Goal: Ask a question

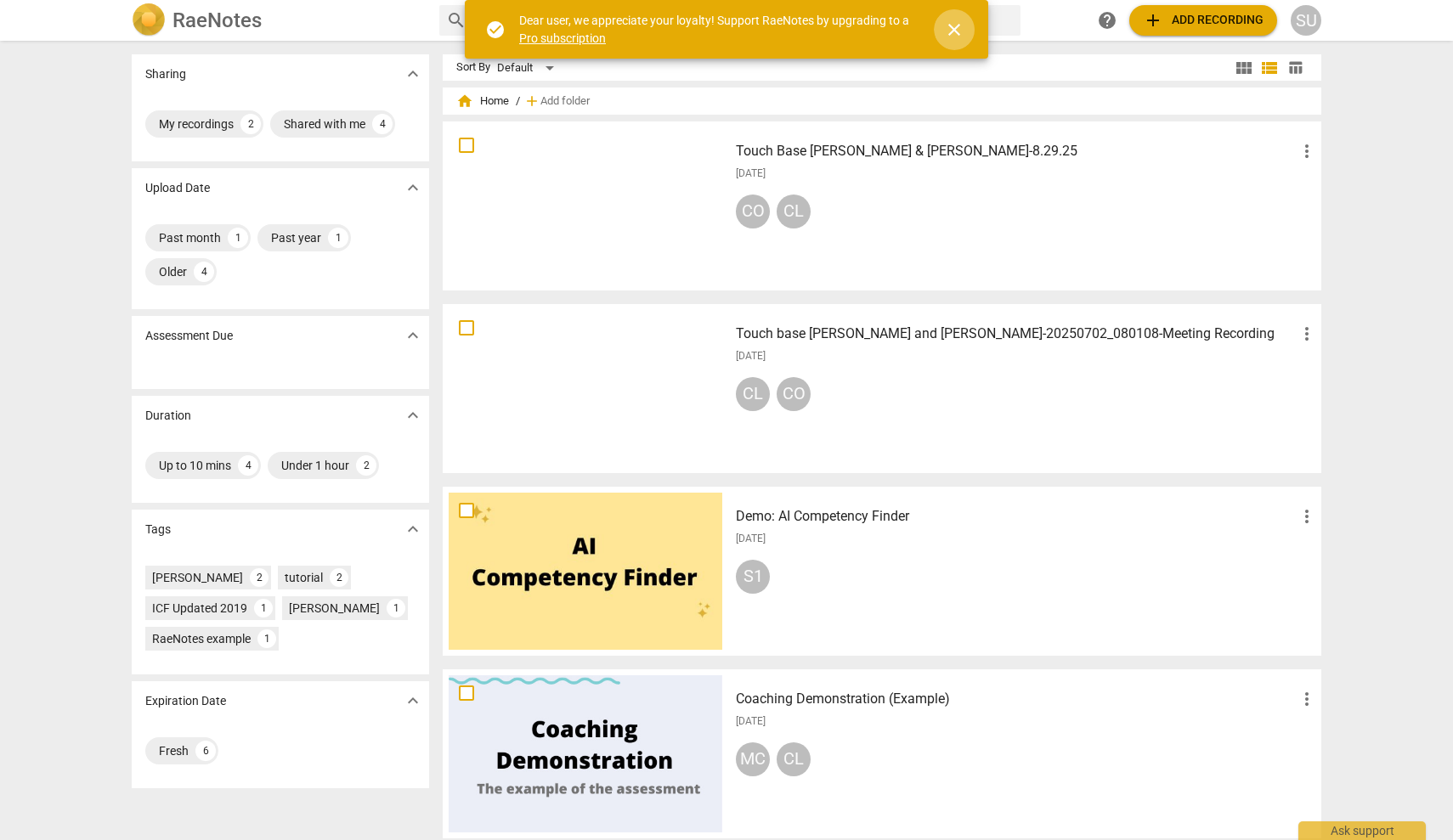
click at [956, 33] on span "close" at bounding box center [955, 30] width 20 height 20
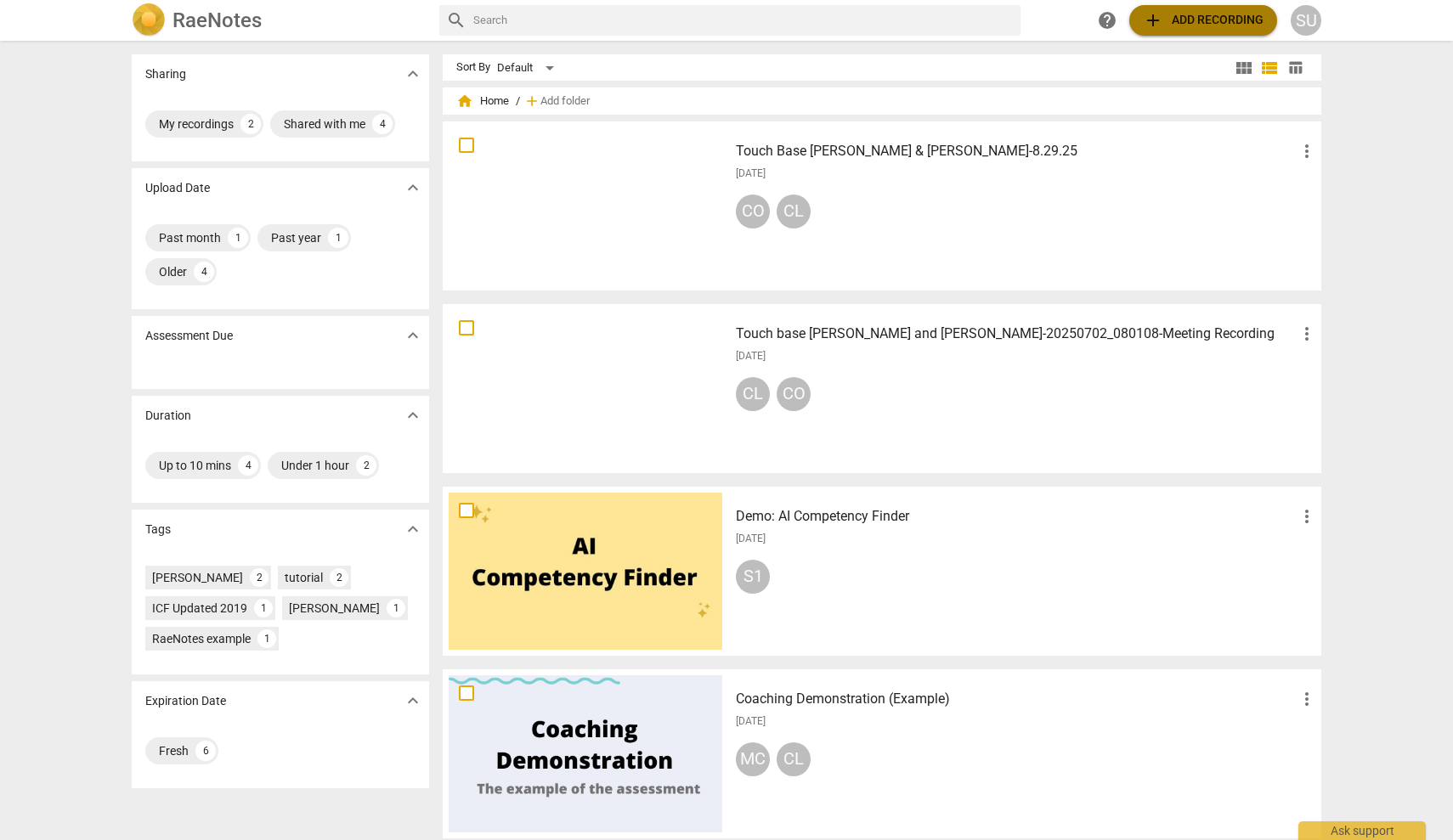
click at [1168, 22] on span "add Add recording" at bounding box center [1203, 20] width 121 height 20
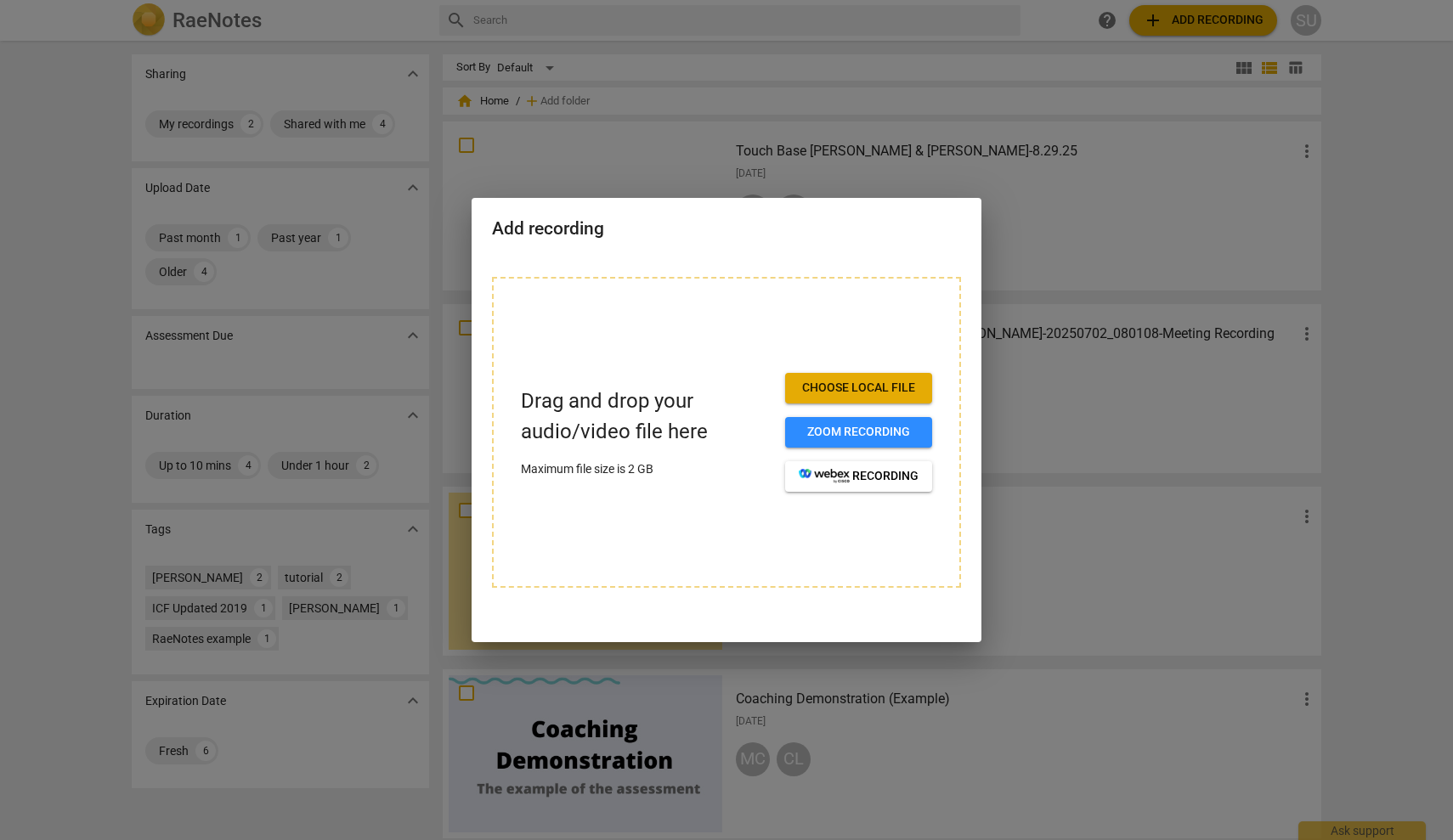
click at [830, 385] on span "Choose local file" at bounding box center [859, 388] width 120 height 17
click at [872, 380] on span "Choose local file" at bounding box center [859, 388] width 120 height 17
click at [1011, 85] on div at bounding box center [726, 420] width 1453 height 840
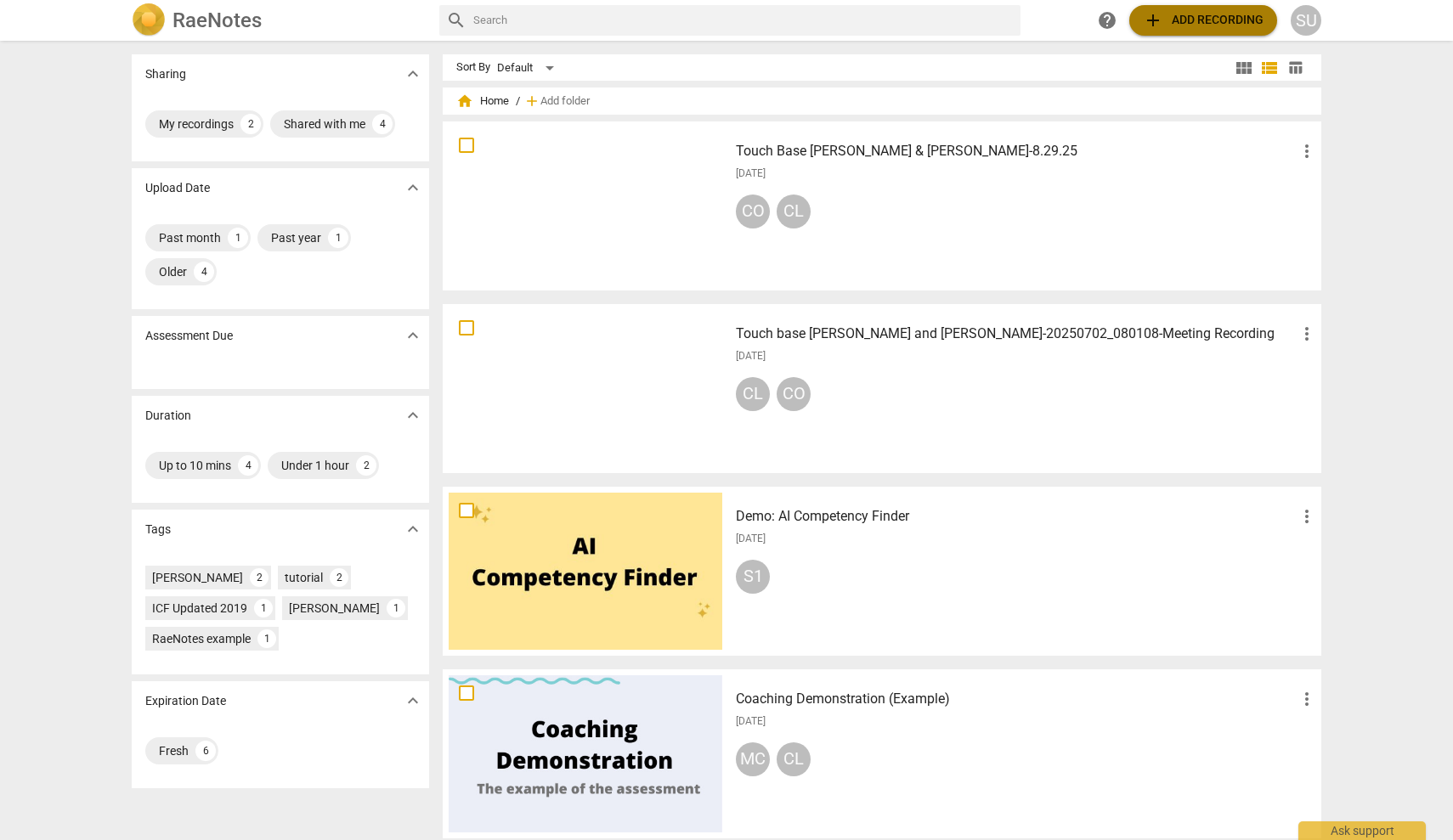
click at [1180, 24] on span "add Add recording" at bounding box center [1203, 20] width 121 height 20
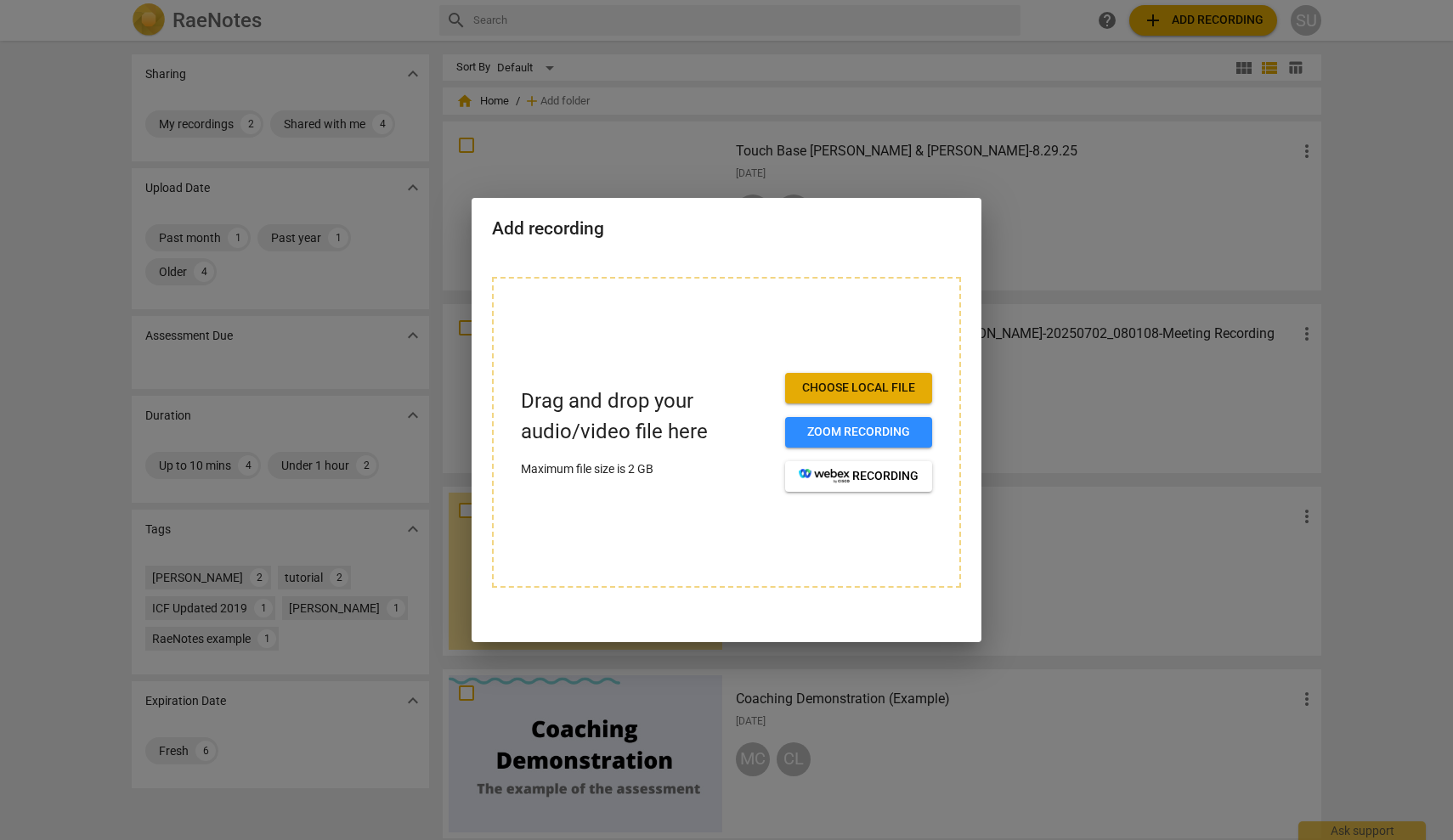
click at [1180, 24] on div at bounding box center [726, 420] width 1453 height 840
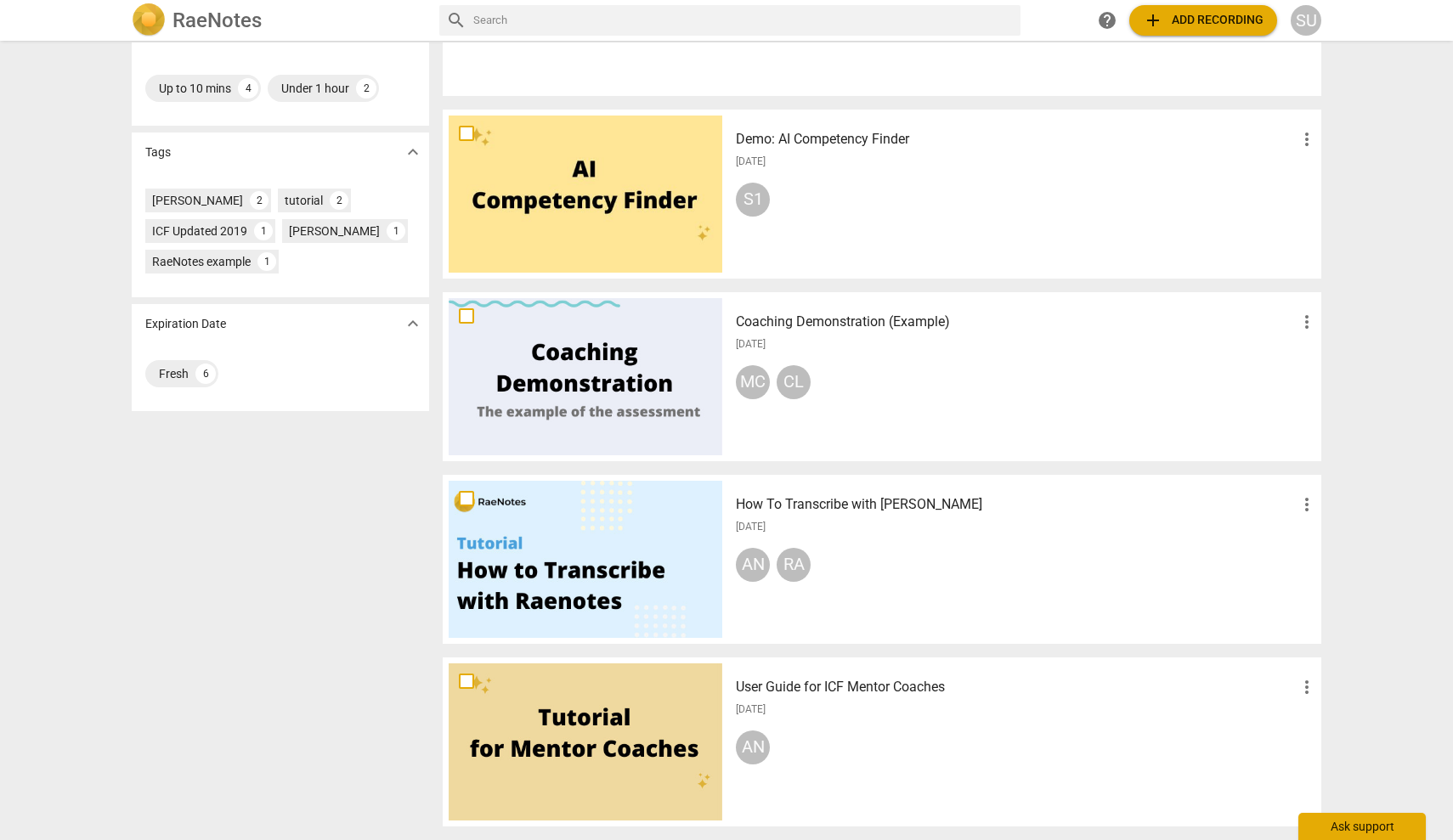
click at [1344, 831] on div "Ask support" at bounding box center [1362, 826] width 128 height 27
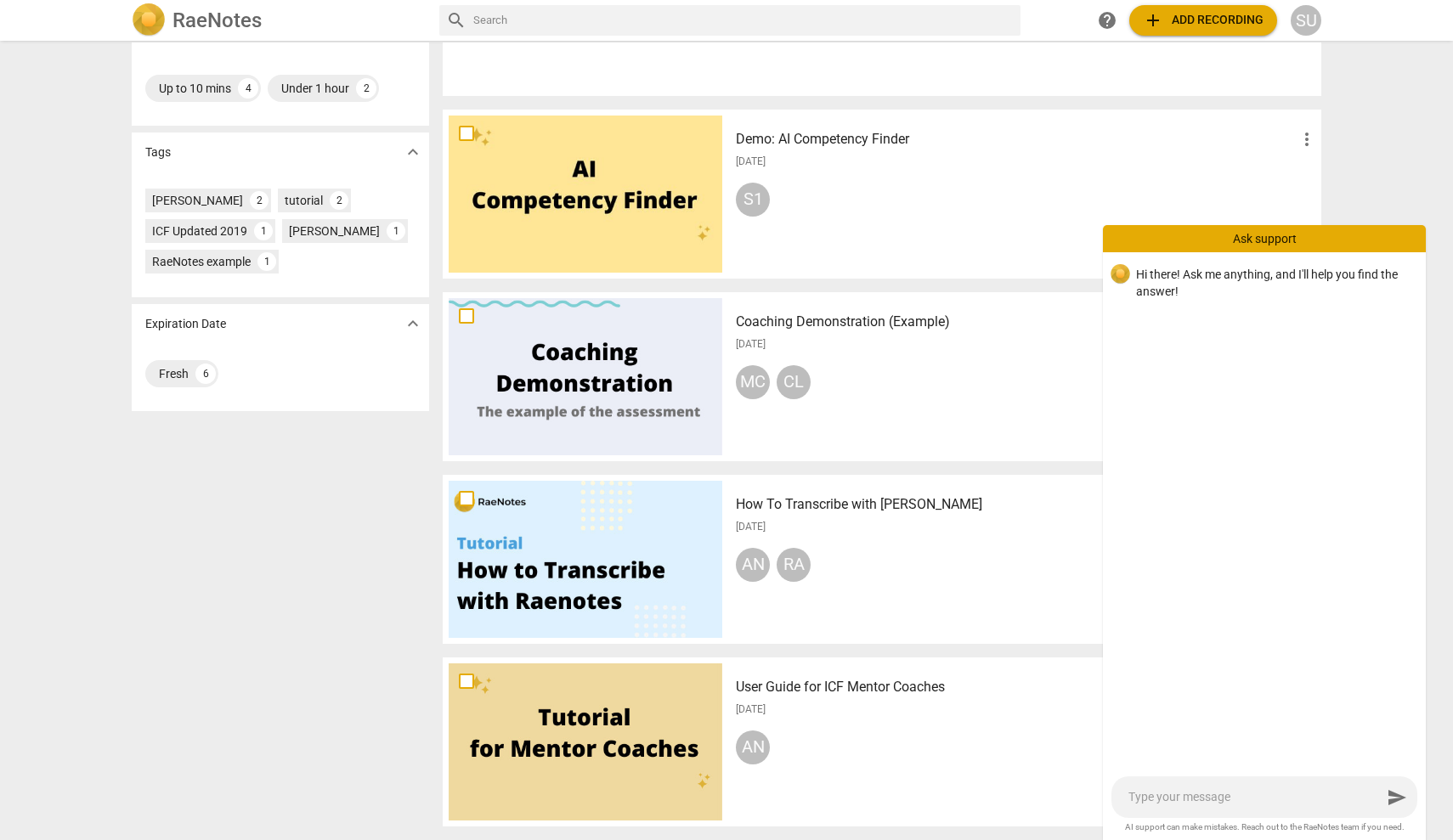
type textarea "C"
type textarea "Ca"
type textarea "Can"
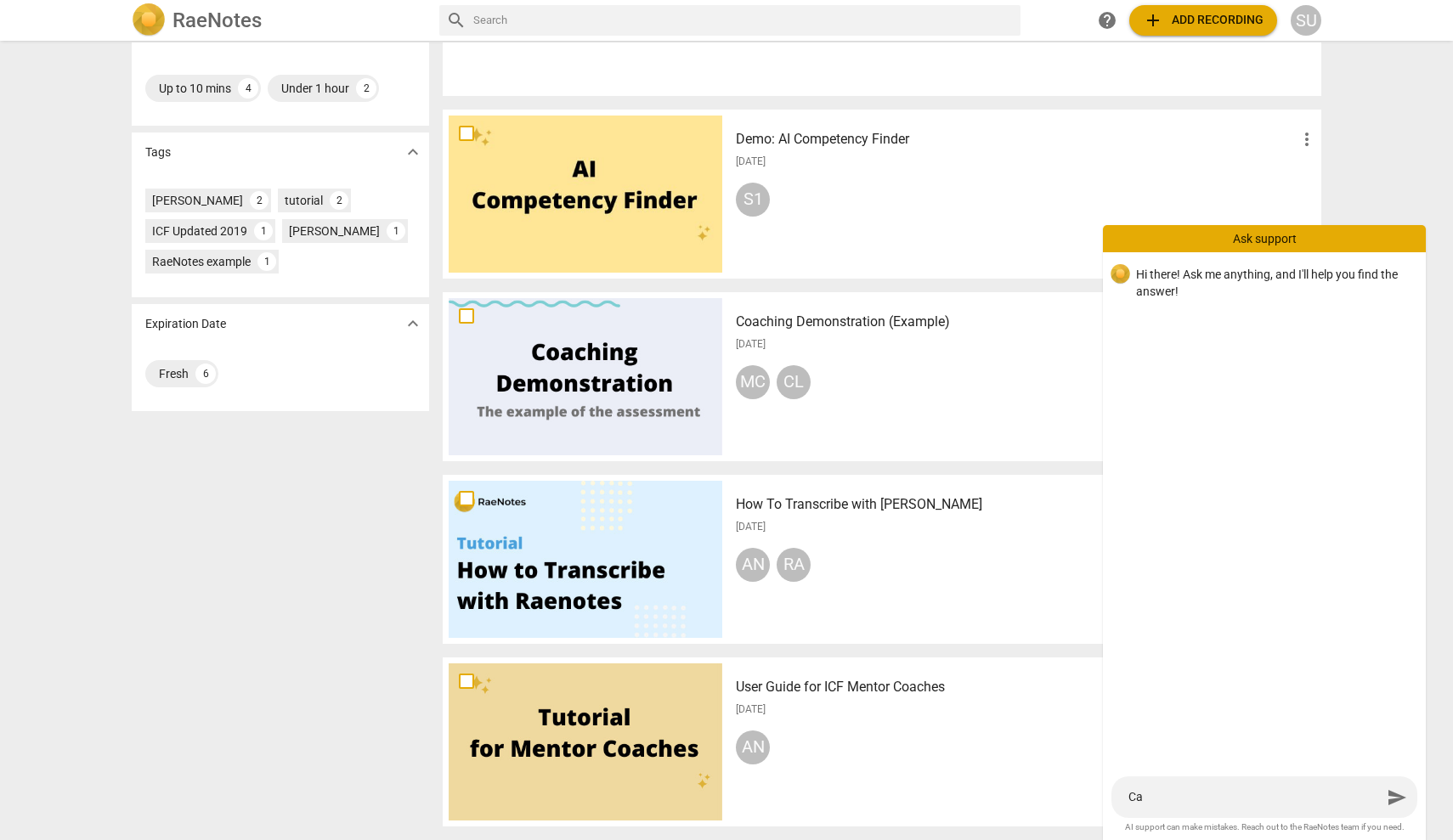
type textarea "Can"
type textarea "Can I"
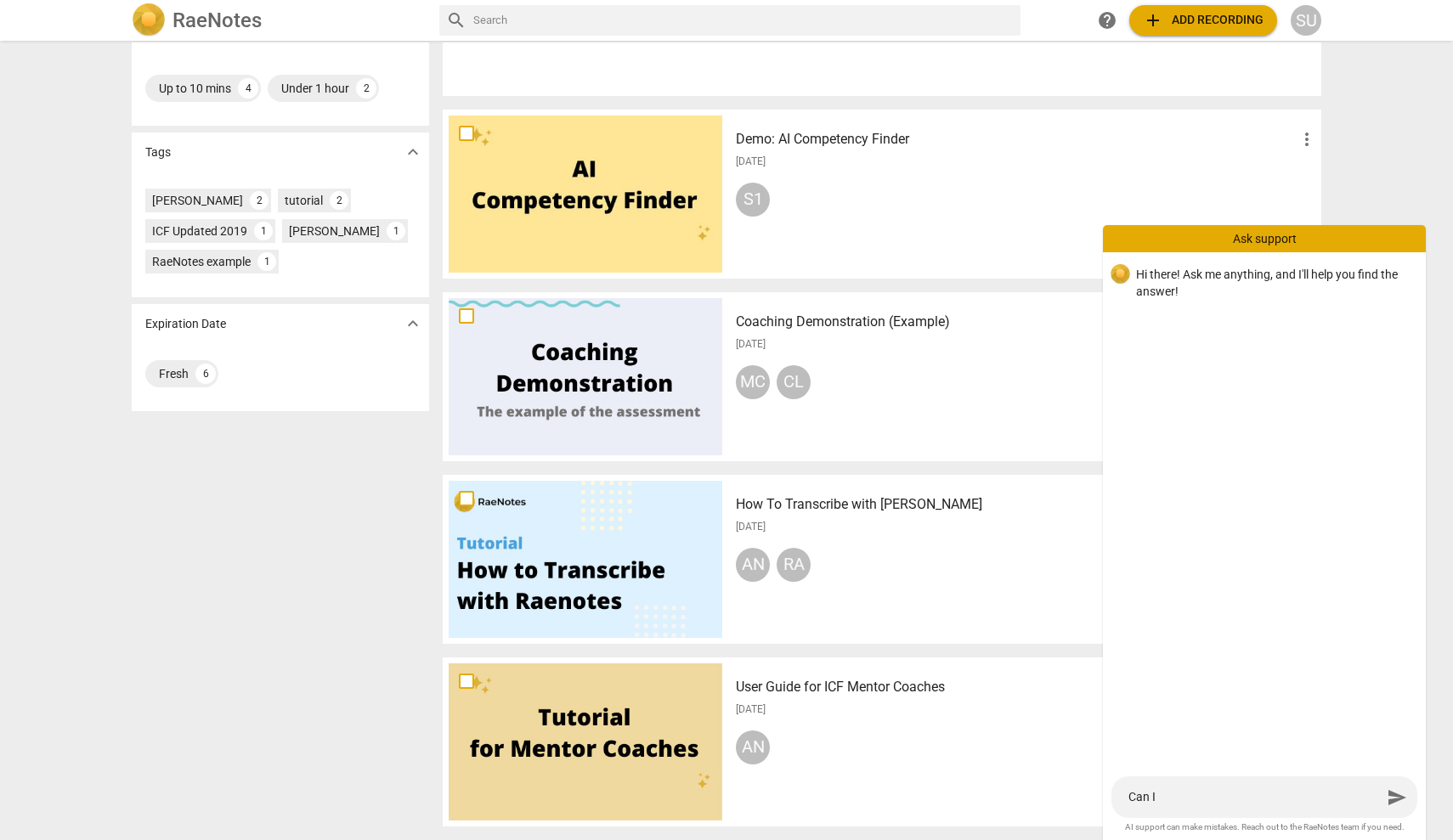
type textarea "Can I"
type textarea "Can I j"
type textarea "Can I ju"
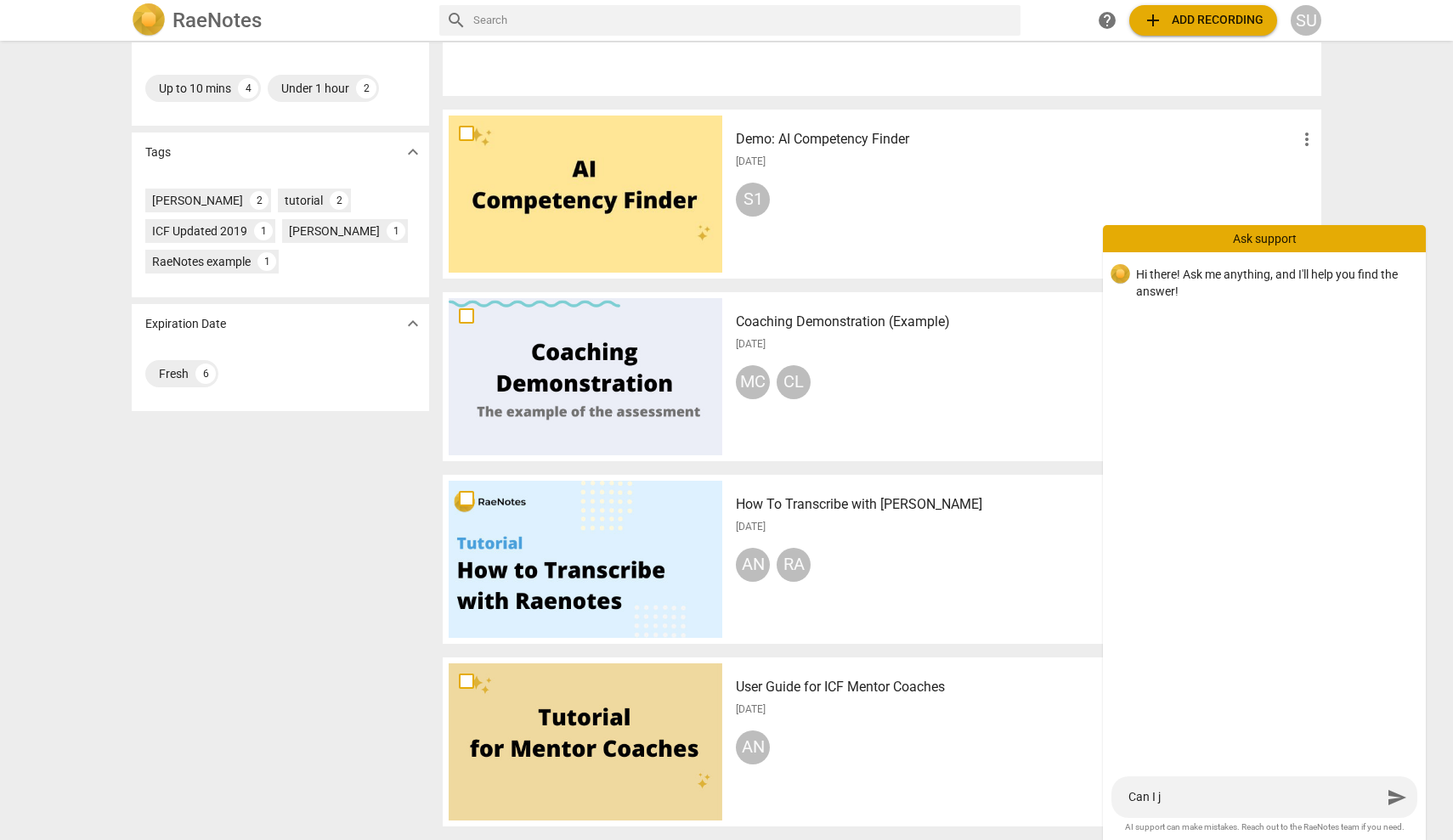
type textarea "Can I ju"
type textarea "Can I jus"
type textarea "Can I just"
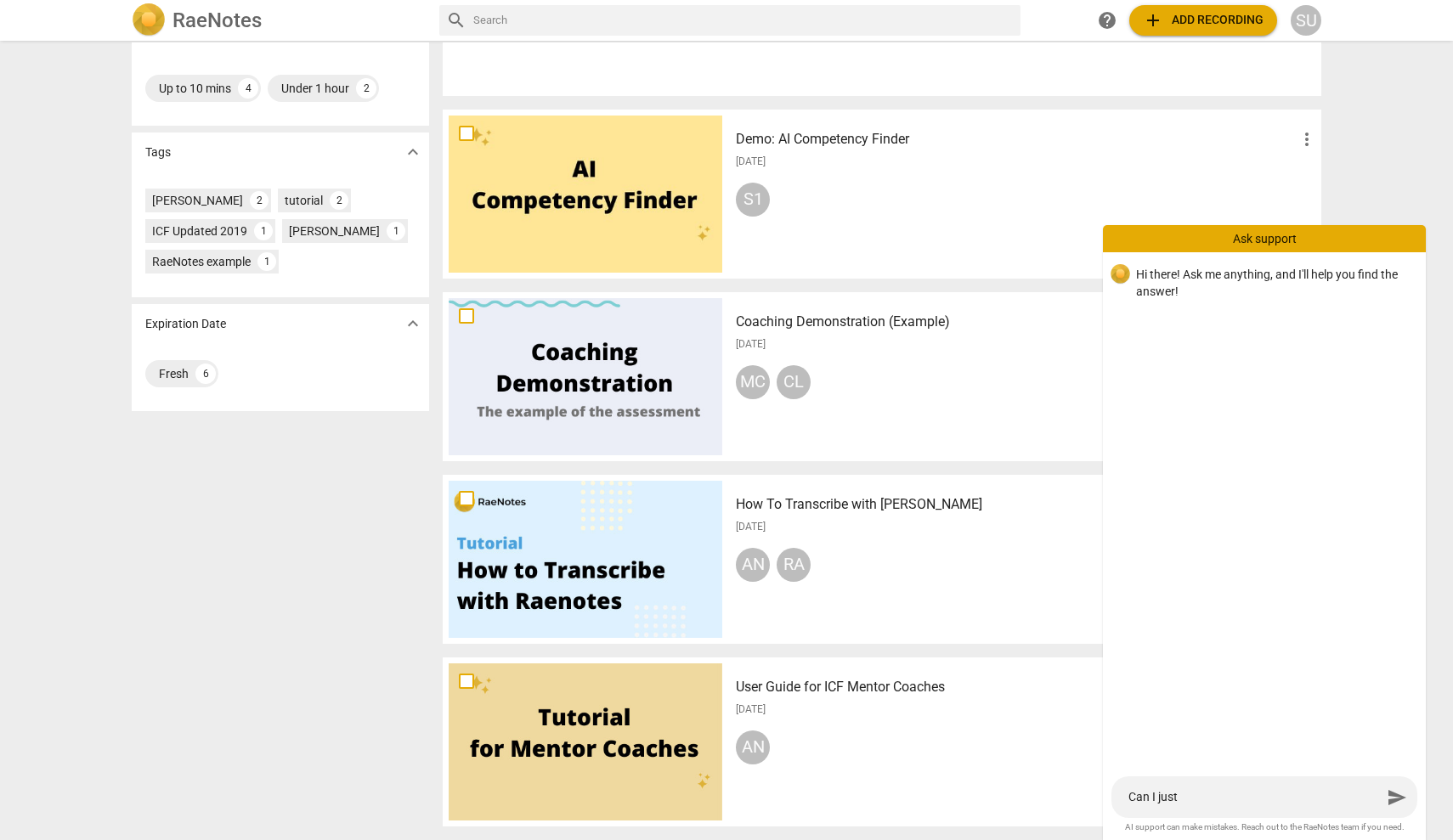
type textarea "Can I just"
type textarea "Can I just u"
type textarea "Can I just up"
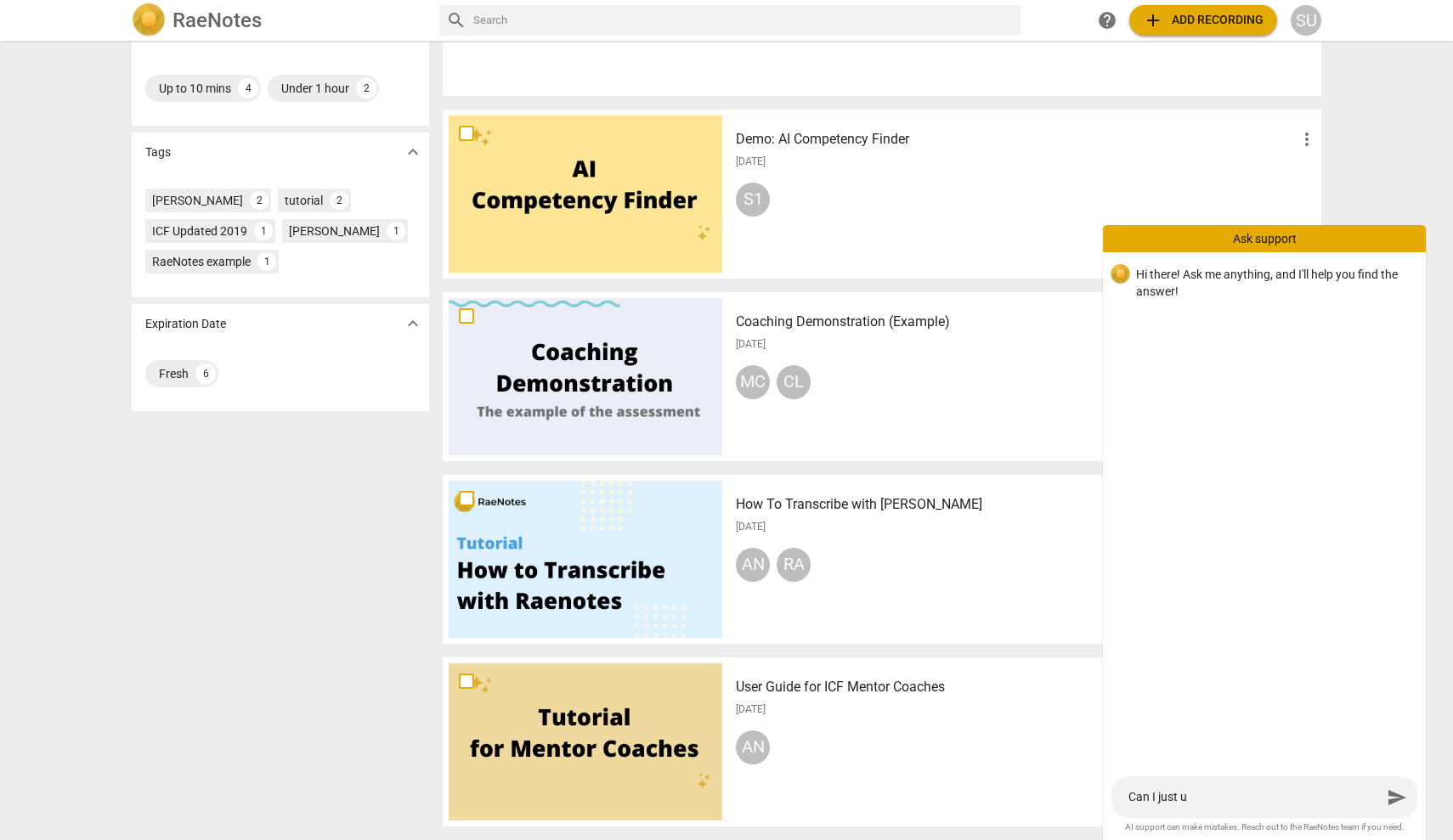
type textarea "Can I just up"
type textarea "Can I just upl"
type textarea "Can I just uplo"
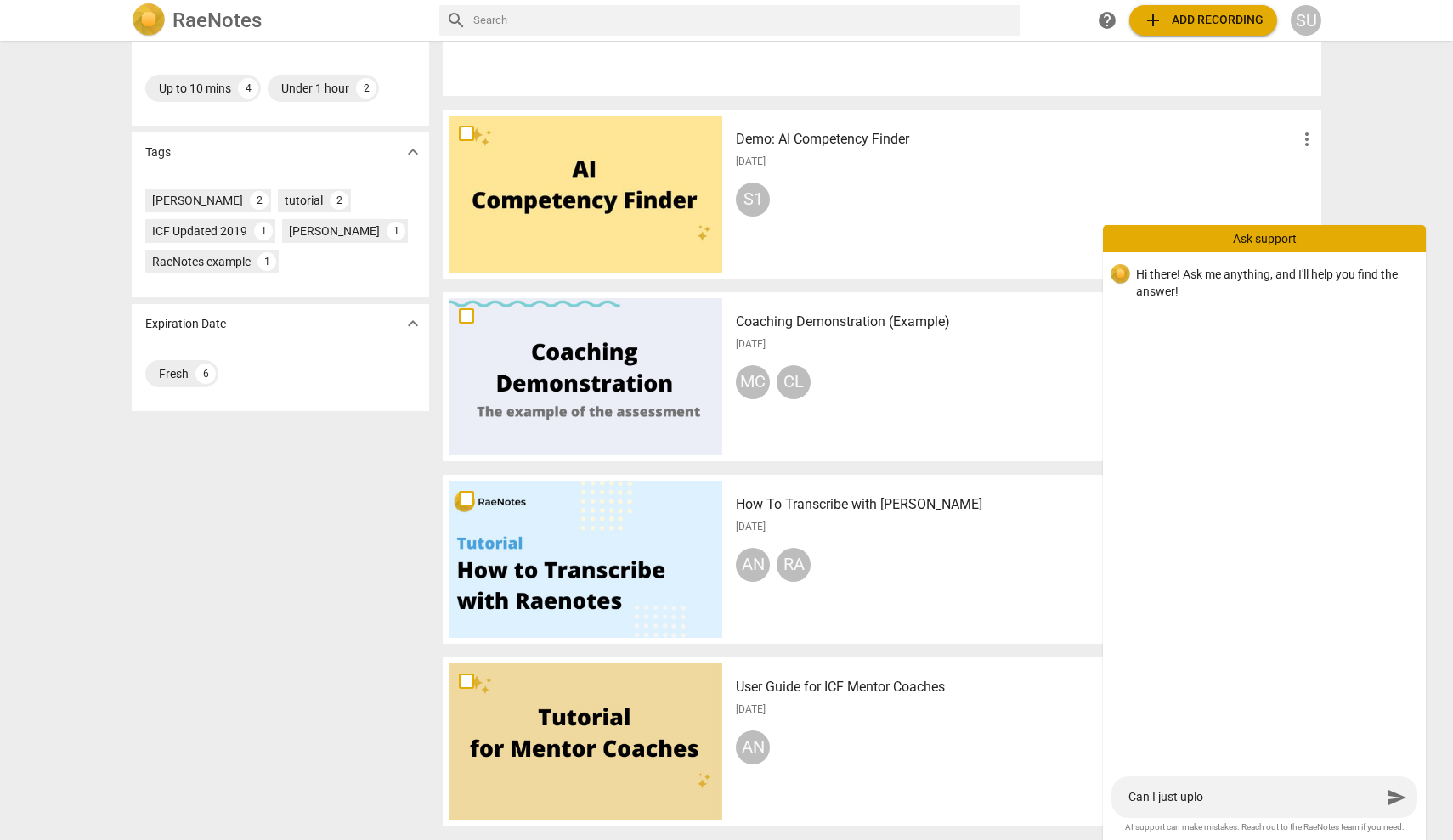
type textarea "Can I just uploa"
type textarea "Can I just upload"
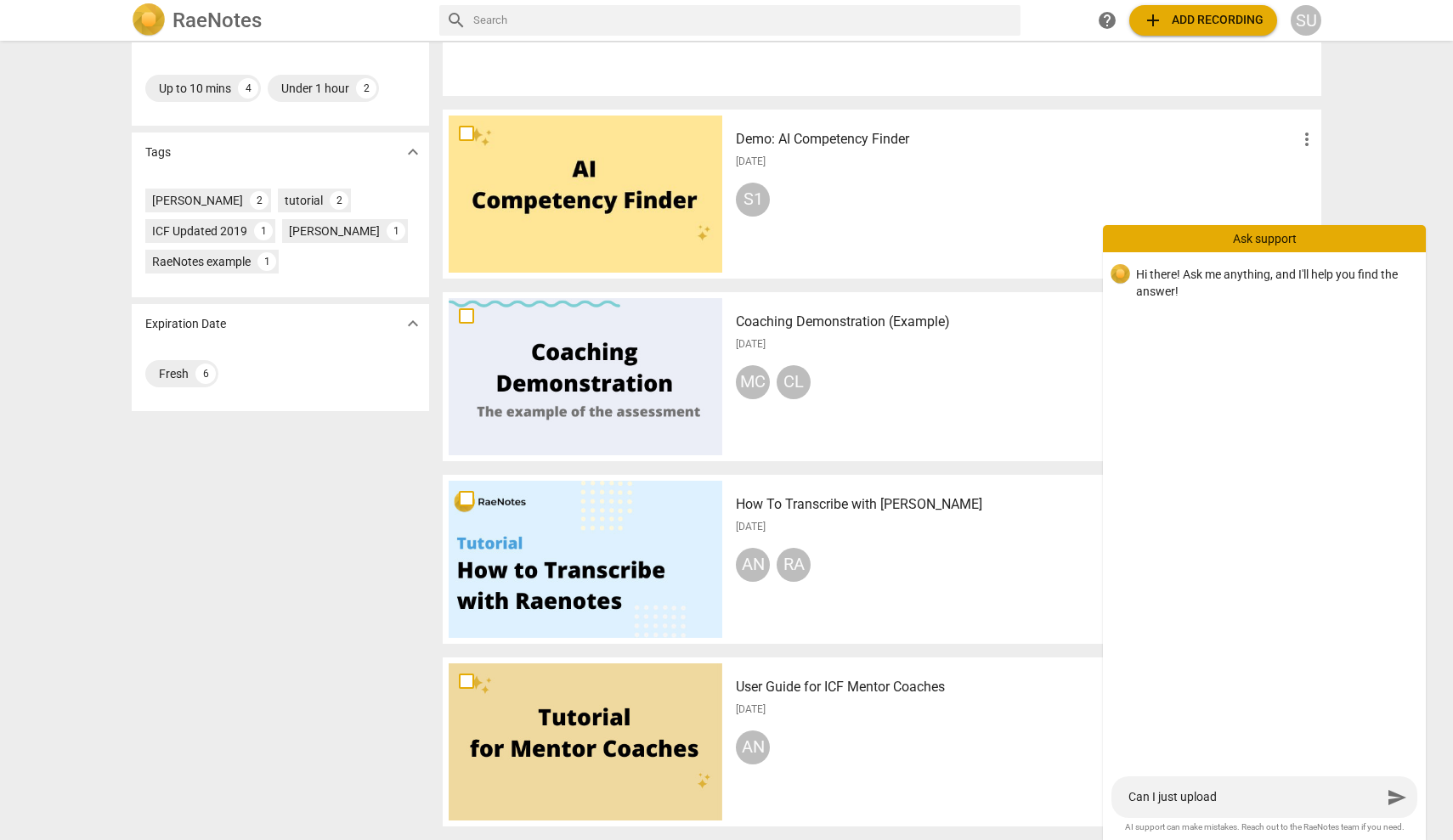
type textarea "Can I just upload"
type textarea "Can I just upload a"
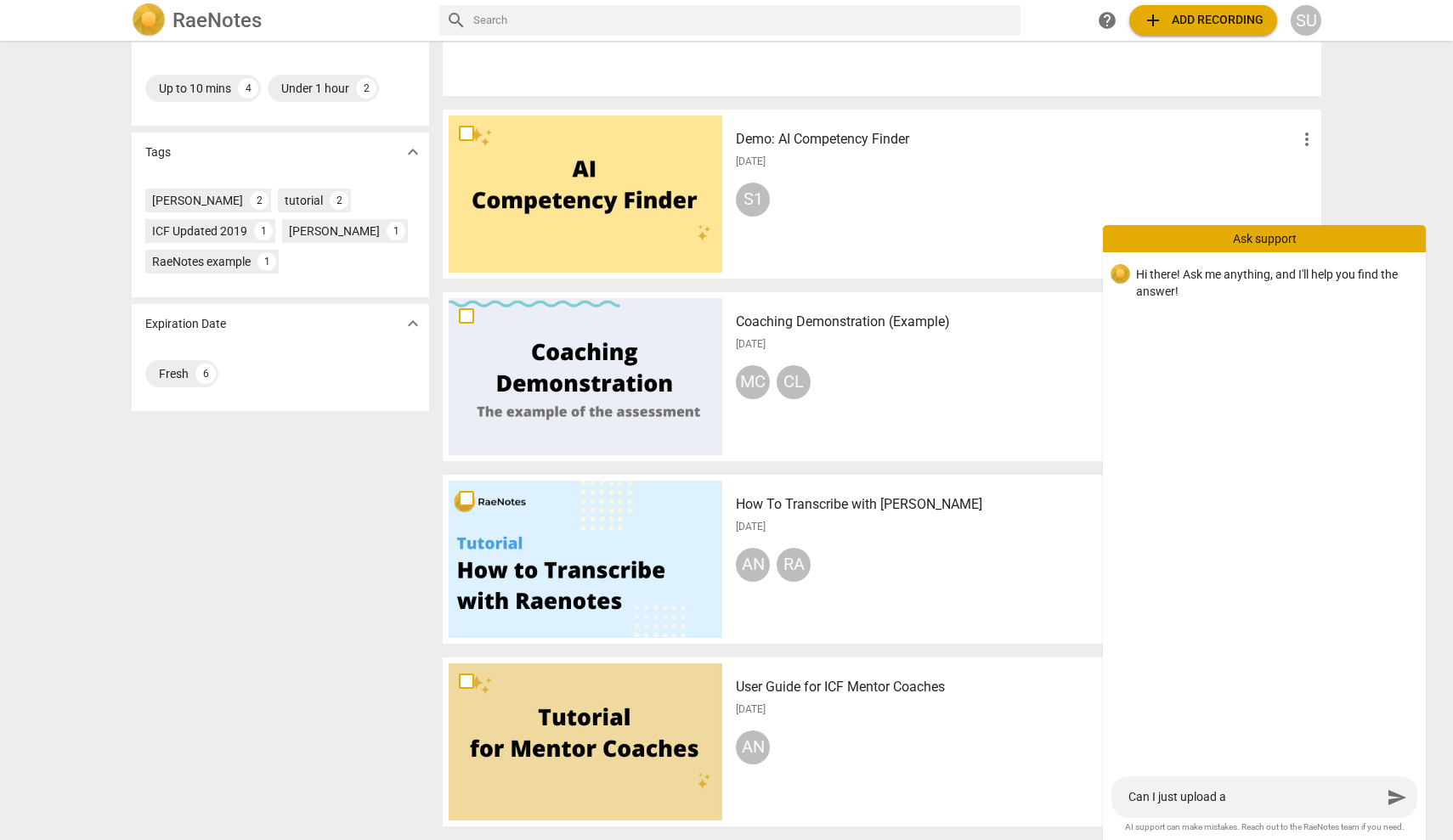
type textarea "Can I just upload a t"
type textarea "Can I just upload a tr"
type textarea "Can I just upload a tra"
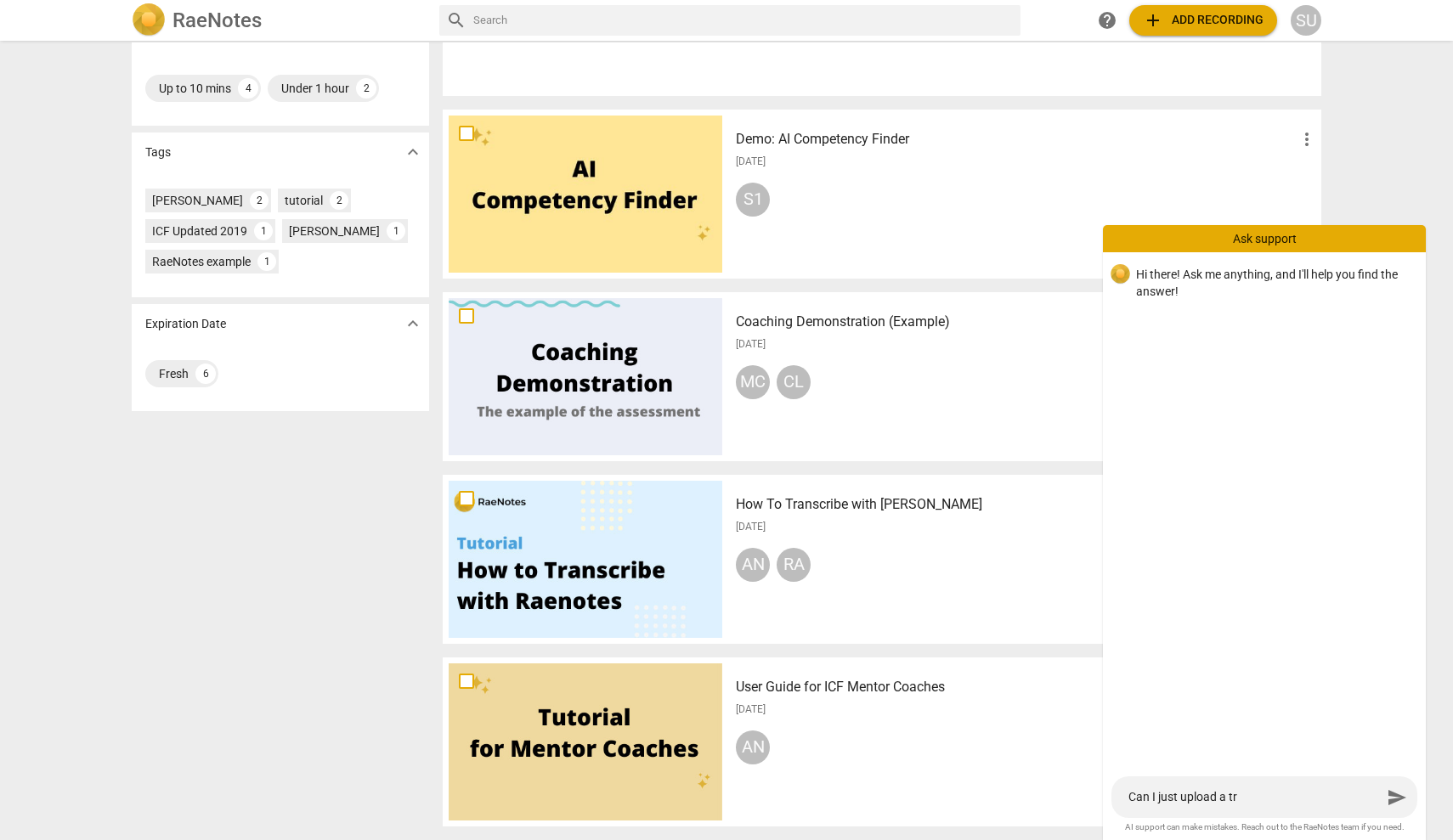
type textarea "Can I just upload a tra"
type textarea "Can I just upload a [PERSON_NAME]"
type textarea "Can I just upload a trans"
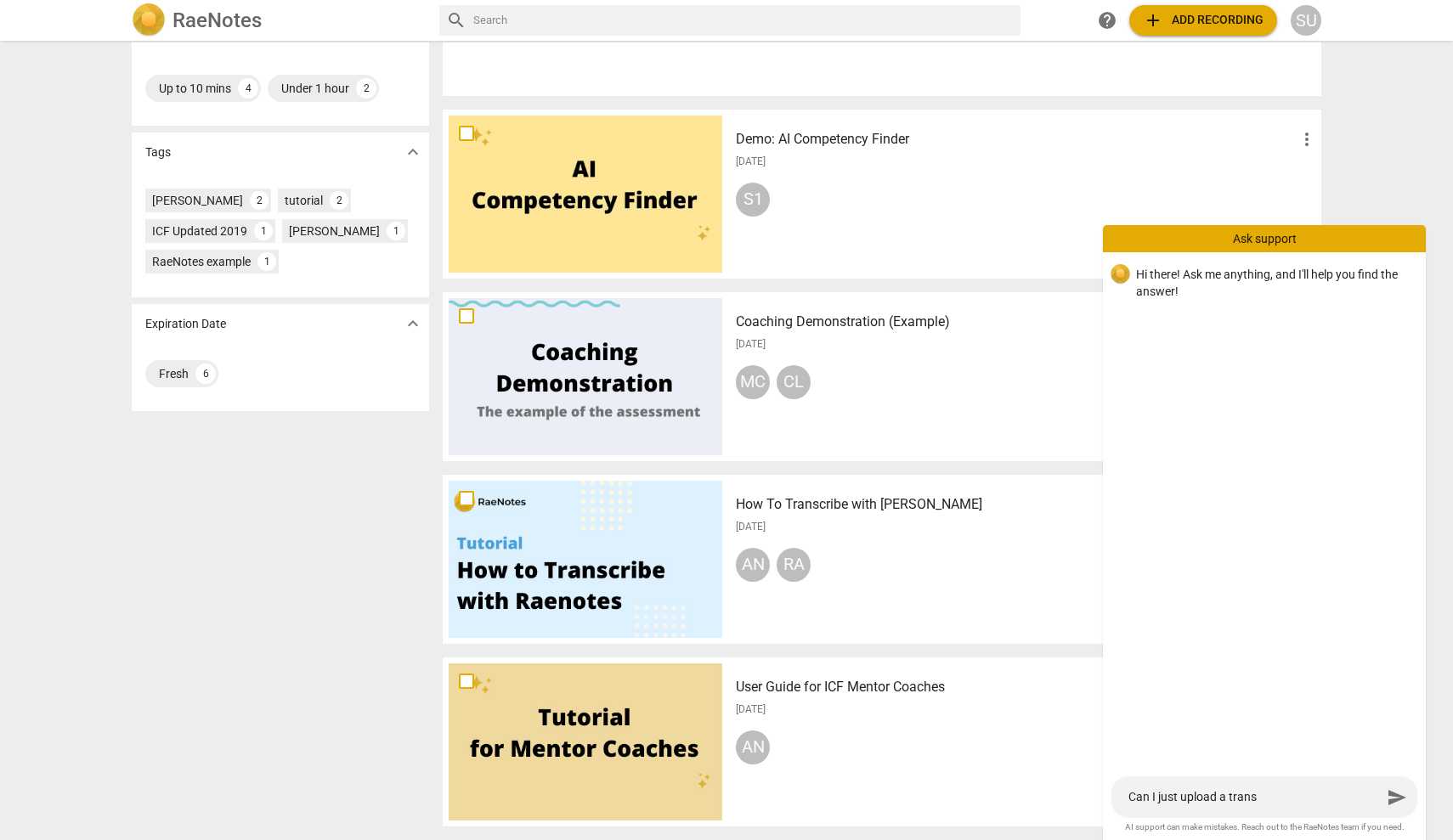
type textarea "Can I just upload a transc"
type textarea "Can I just upload a transcr"
type textarea "Can I just upload a transcri"
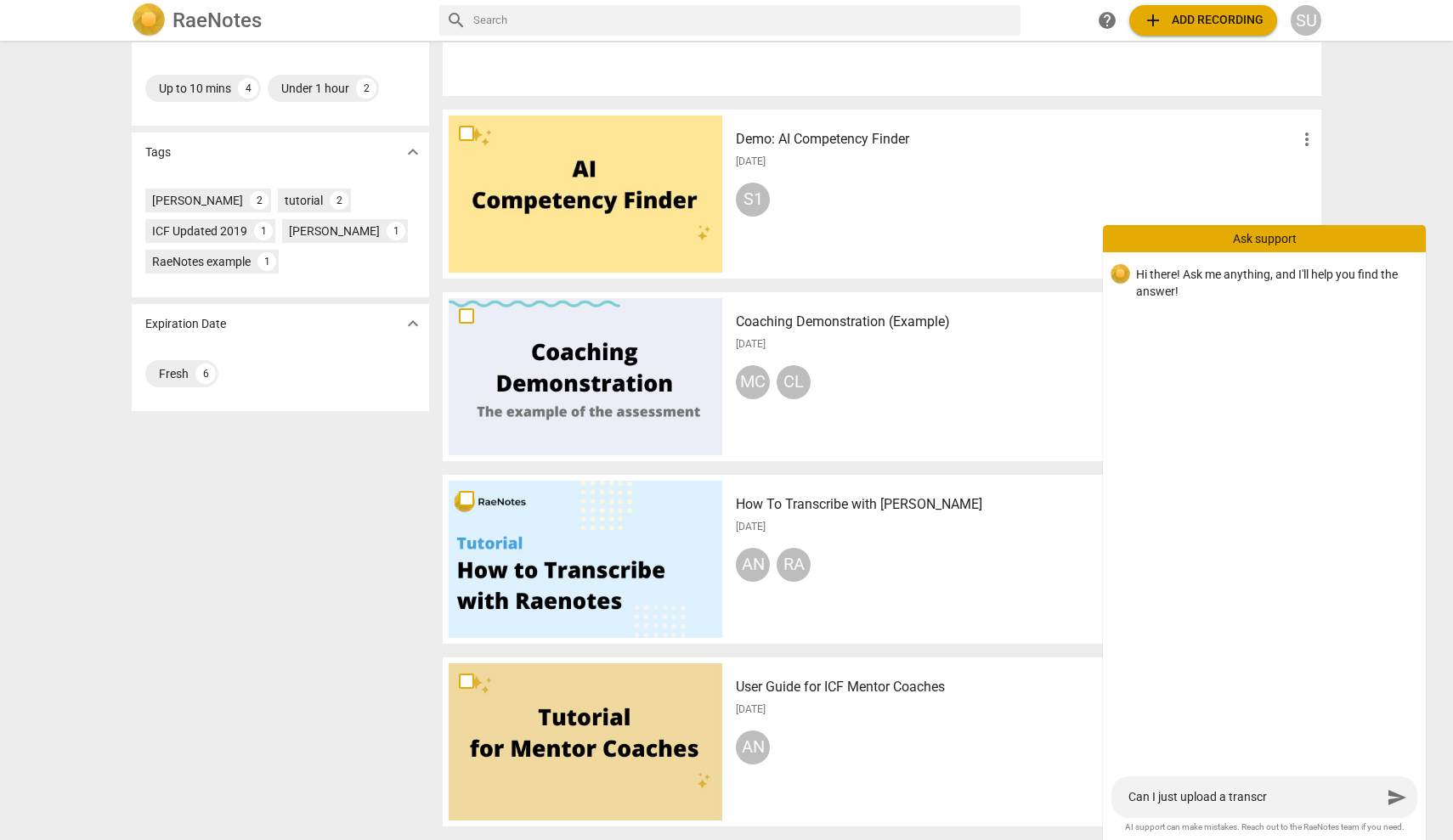
type textarea "Can I just upload a transcri"
type textarea "Can I just upload a transcrip"
type textarea "Can I just upload a transcript"
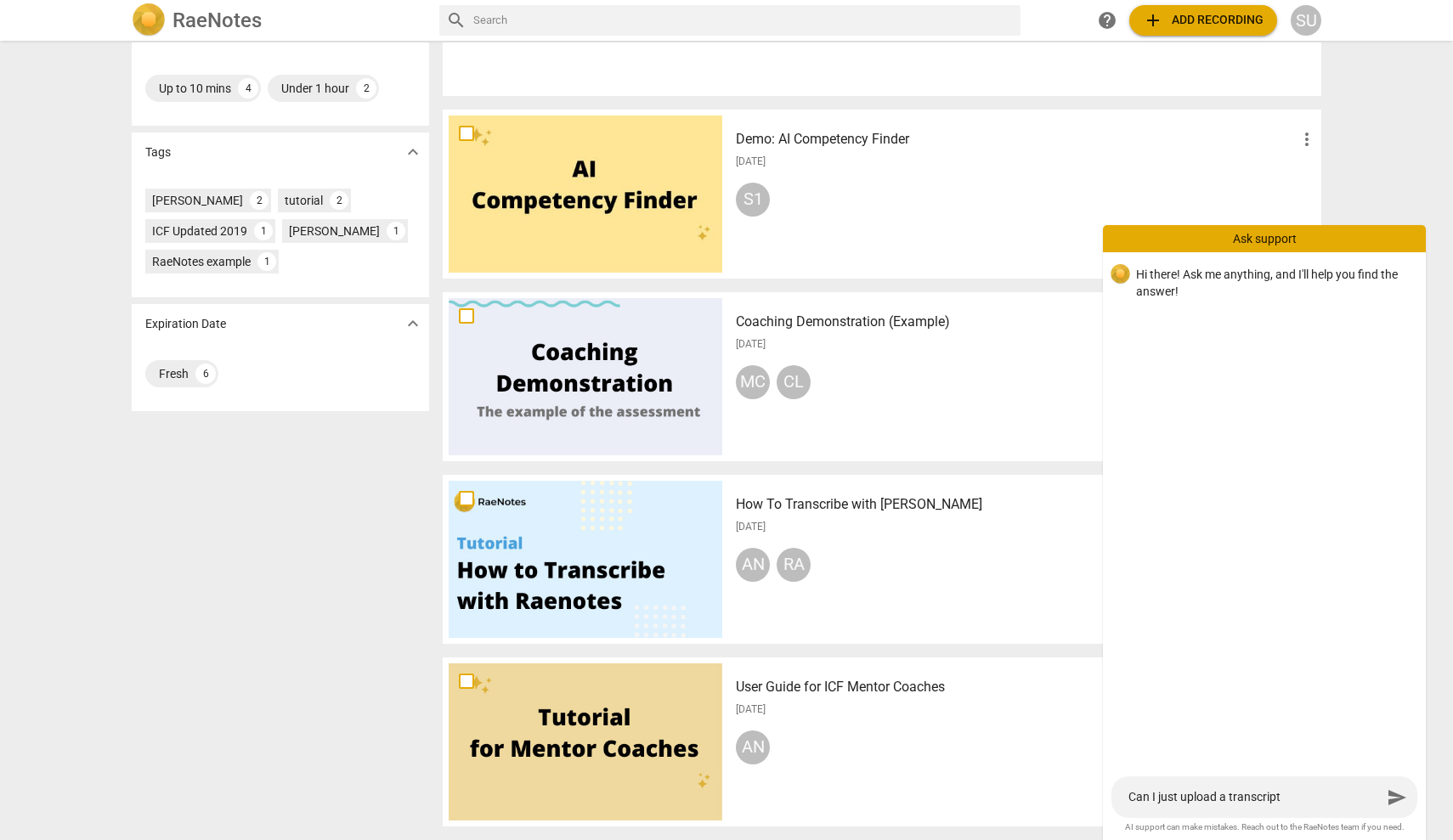
type textarea "Can I just upload a transcript"
type textarea "Can I just upload a transcript w"
type textarea "Can I just upload a transcript wi"
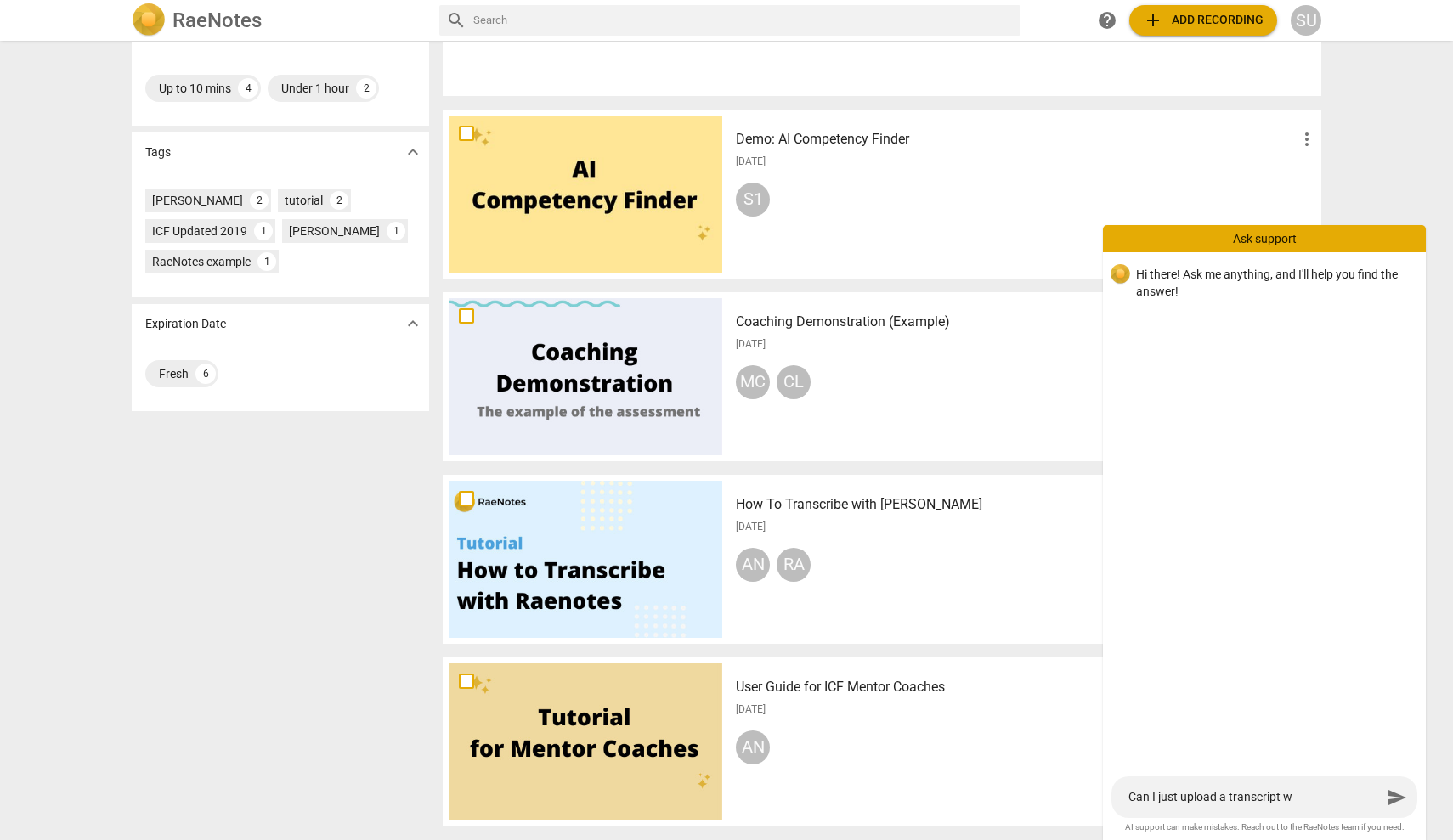
type textarea "Can I just upload a transcript wi"
type textarea "Can I just upload a transcript wit"
type textarea "Can I just upload a transcript with"
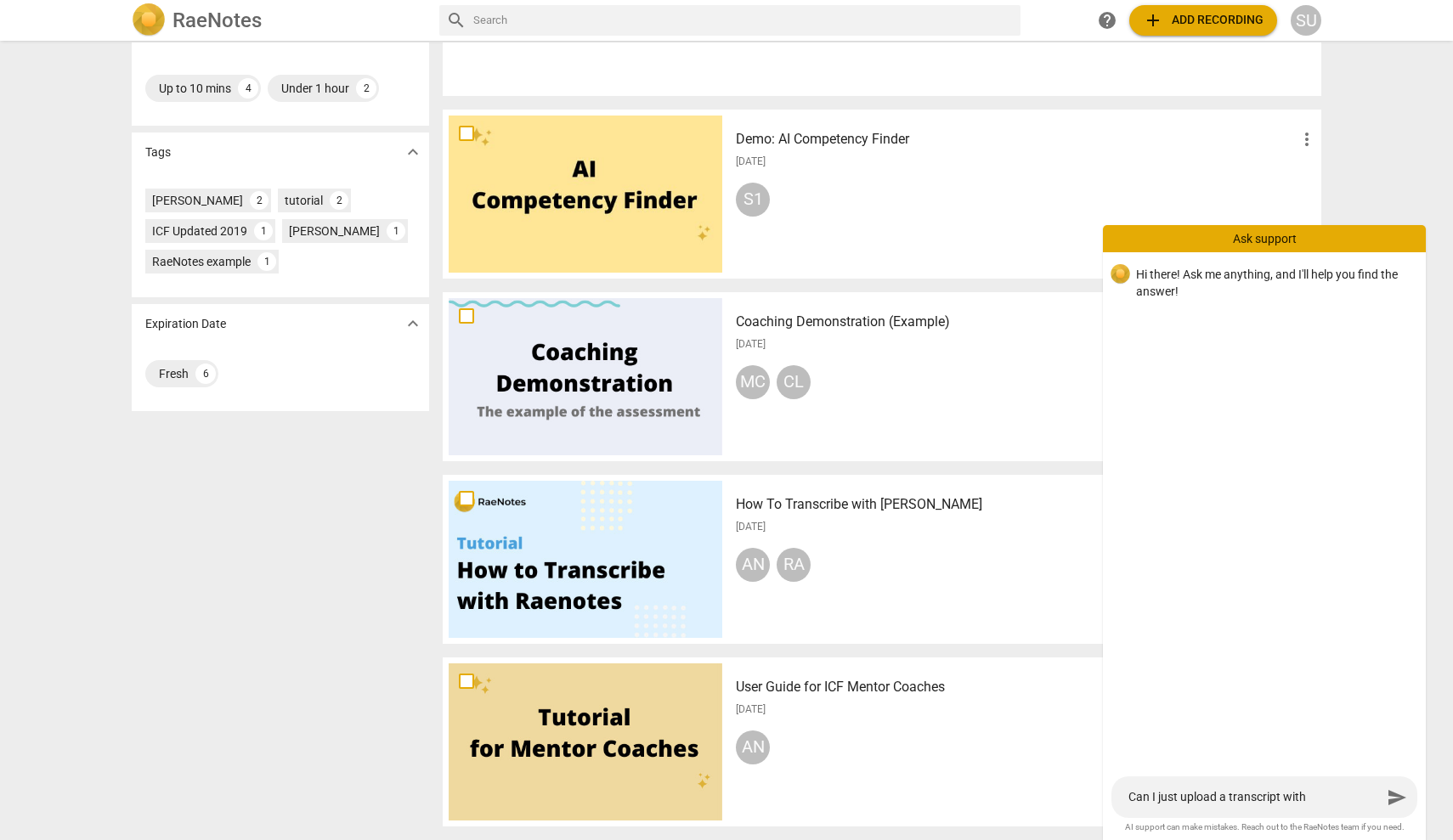
type textarea "Can I just upload a transcript witho"
type textarea "Can I just upload a transcript withou"
type textarea "Can I just upload a transcript without"
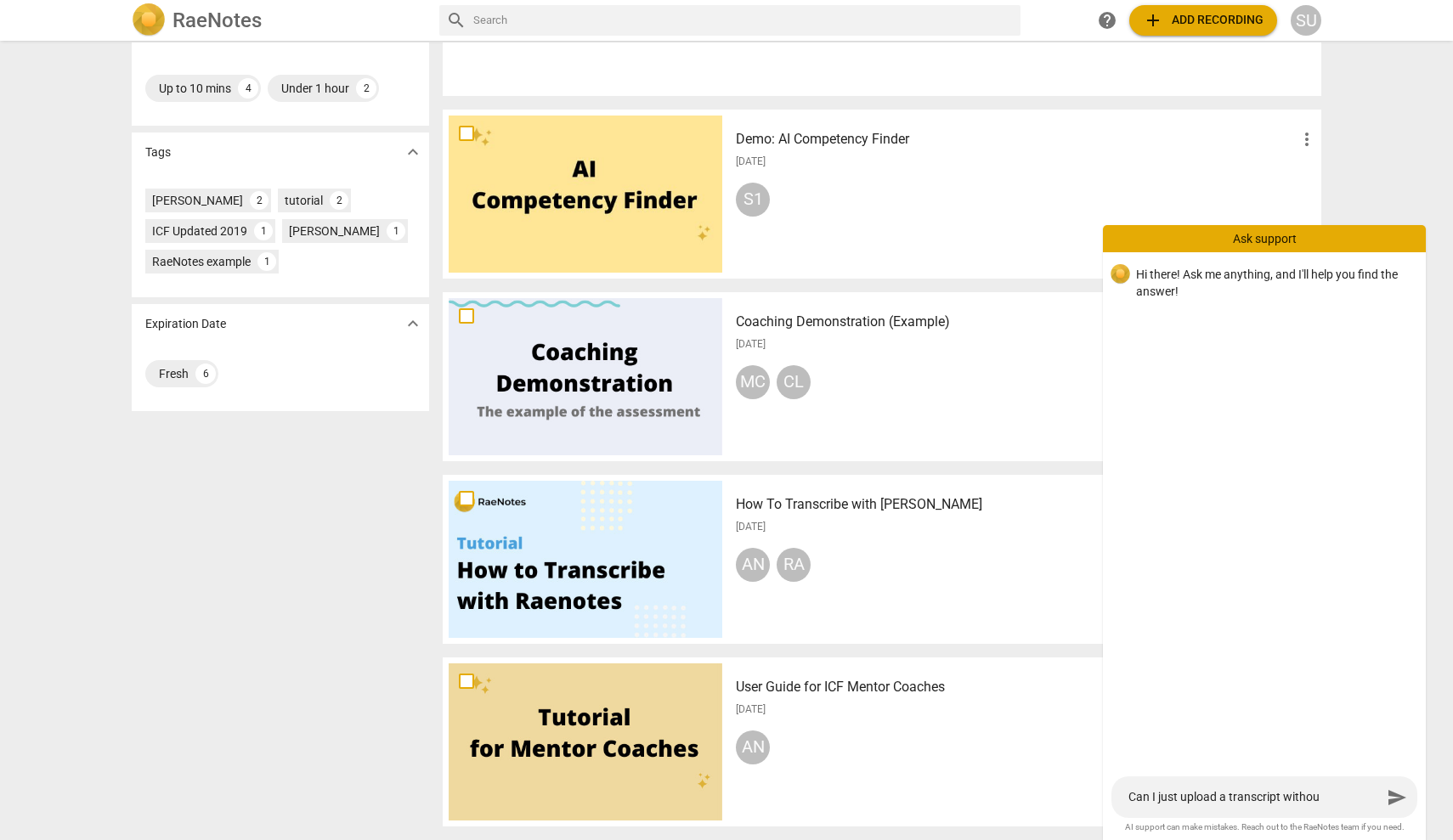
type textarea "Can I just upload a transcript without"
type textarea "Can I just upload a transcript without a"
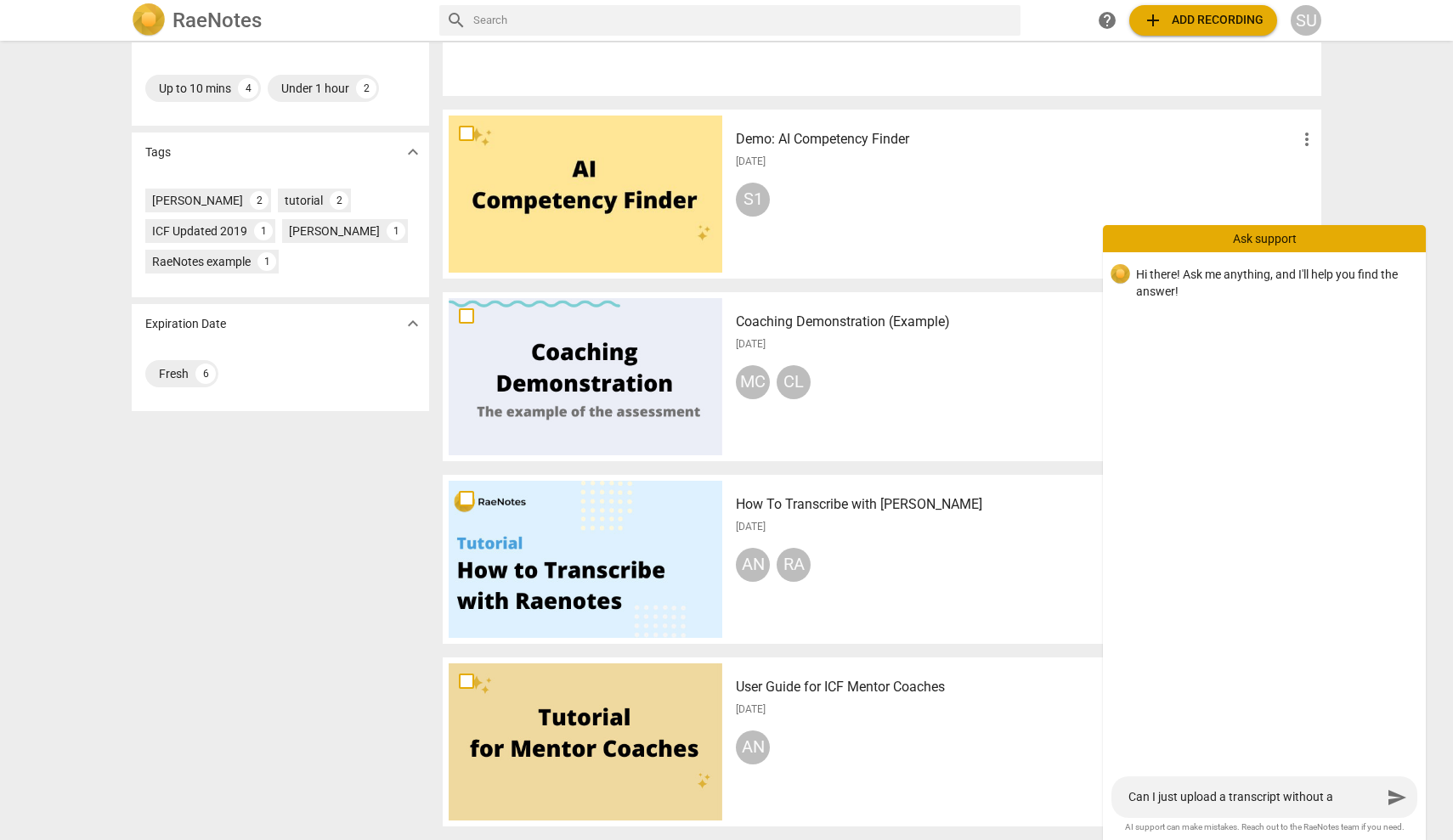
type textarea "Can I just upload a transcript without a"
type textarea "Can I just upload a transcript without a v"
type textarea "Can I just upload a transcript without a vi"
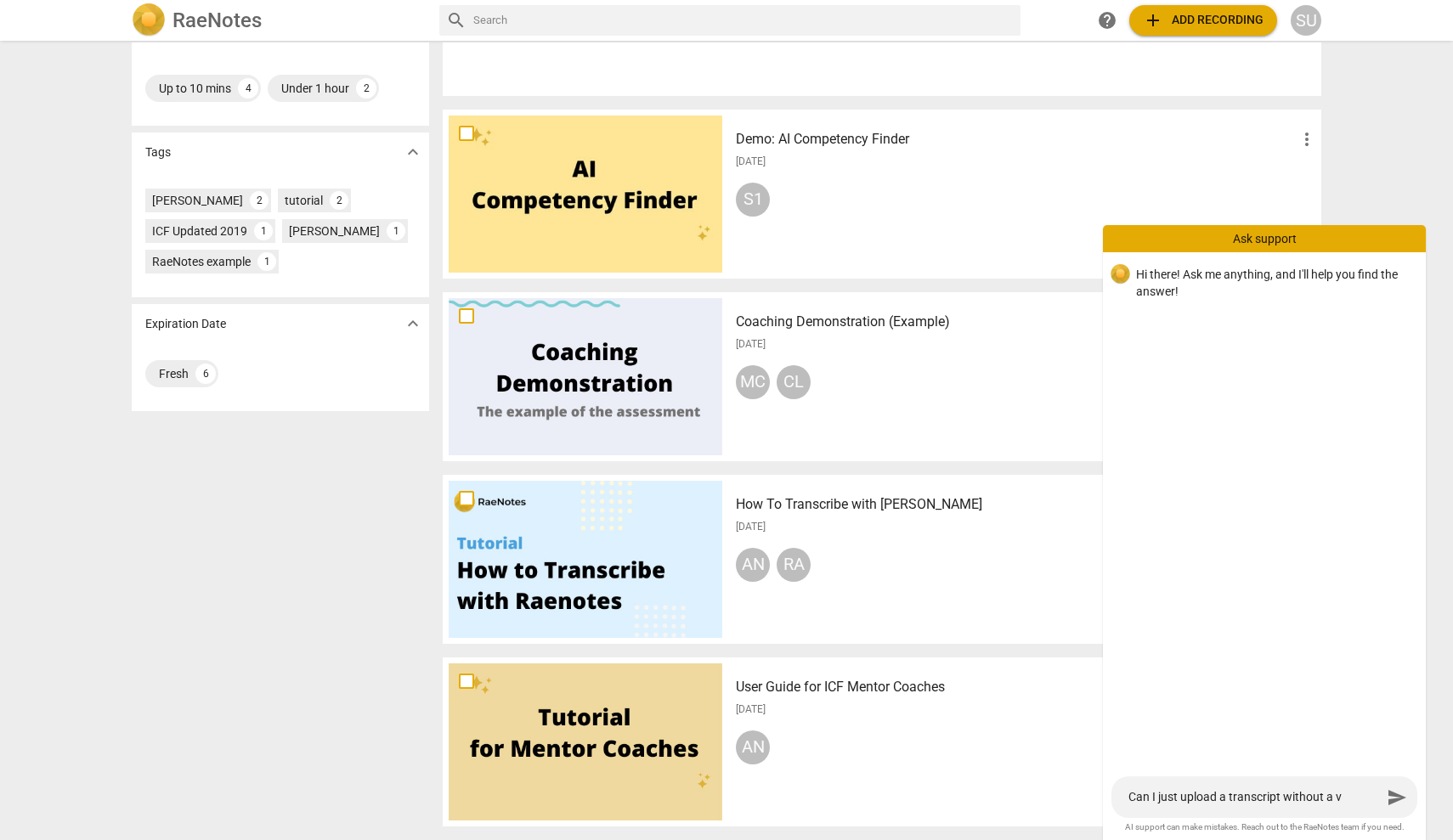
type textarea "Can I just upload a transcript without a vi"
type textarea "Can I just upload a transcript without a vid"
type textarea "Can I just upload a transcript without a vide"
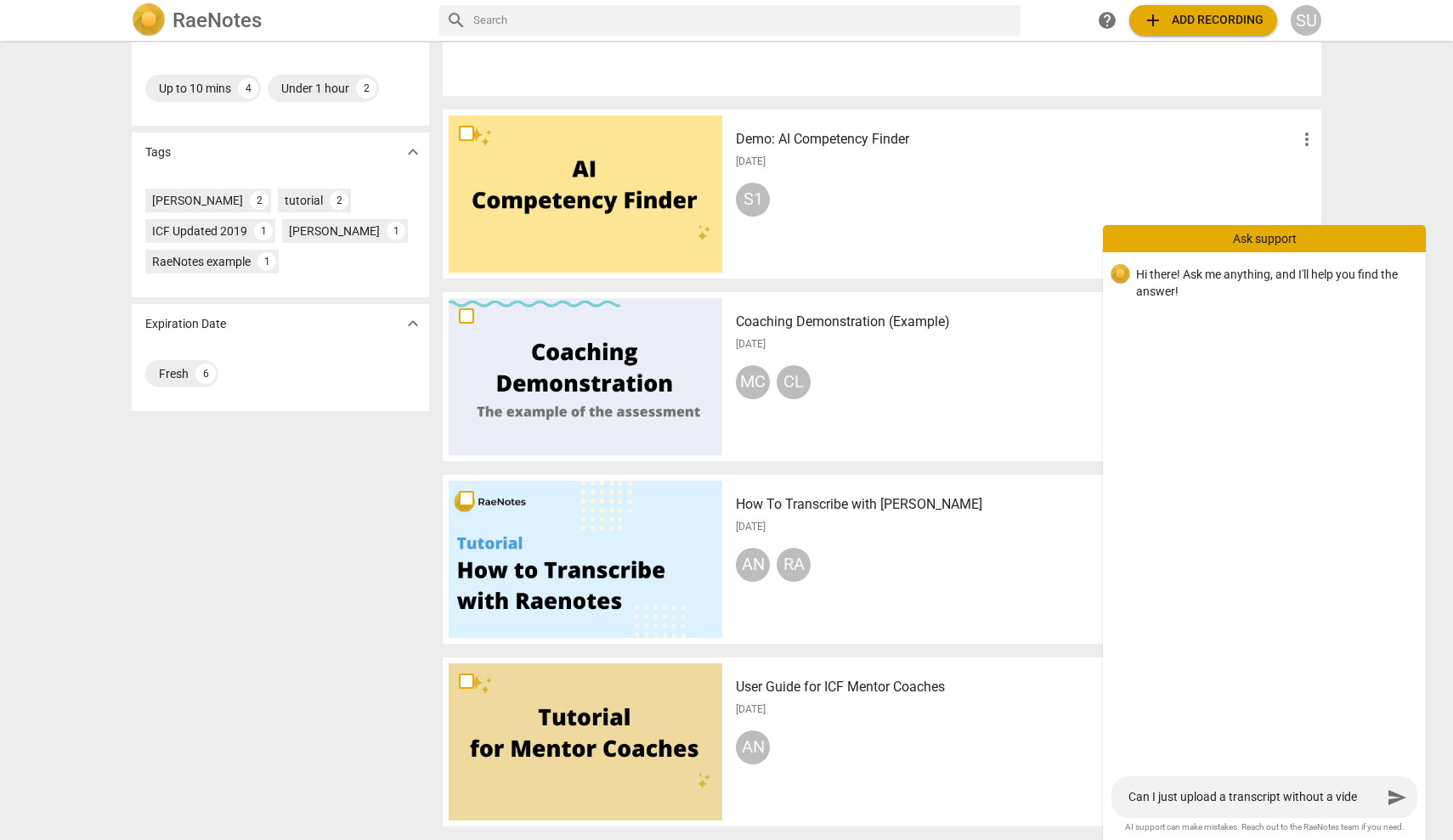
type textarea "Can I just upload a transcript without a video"
type textarea "Can I just upload a transcript without a video?"
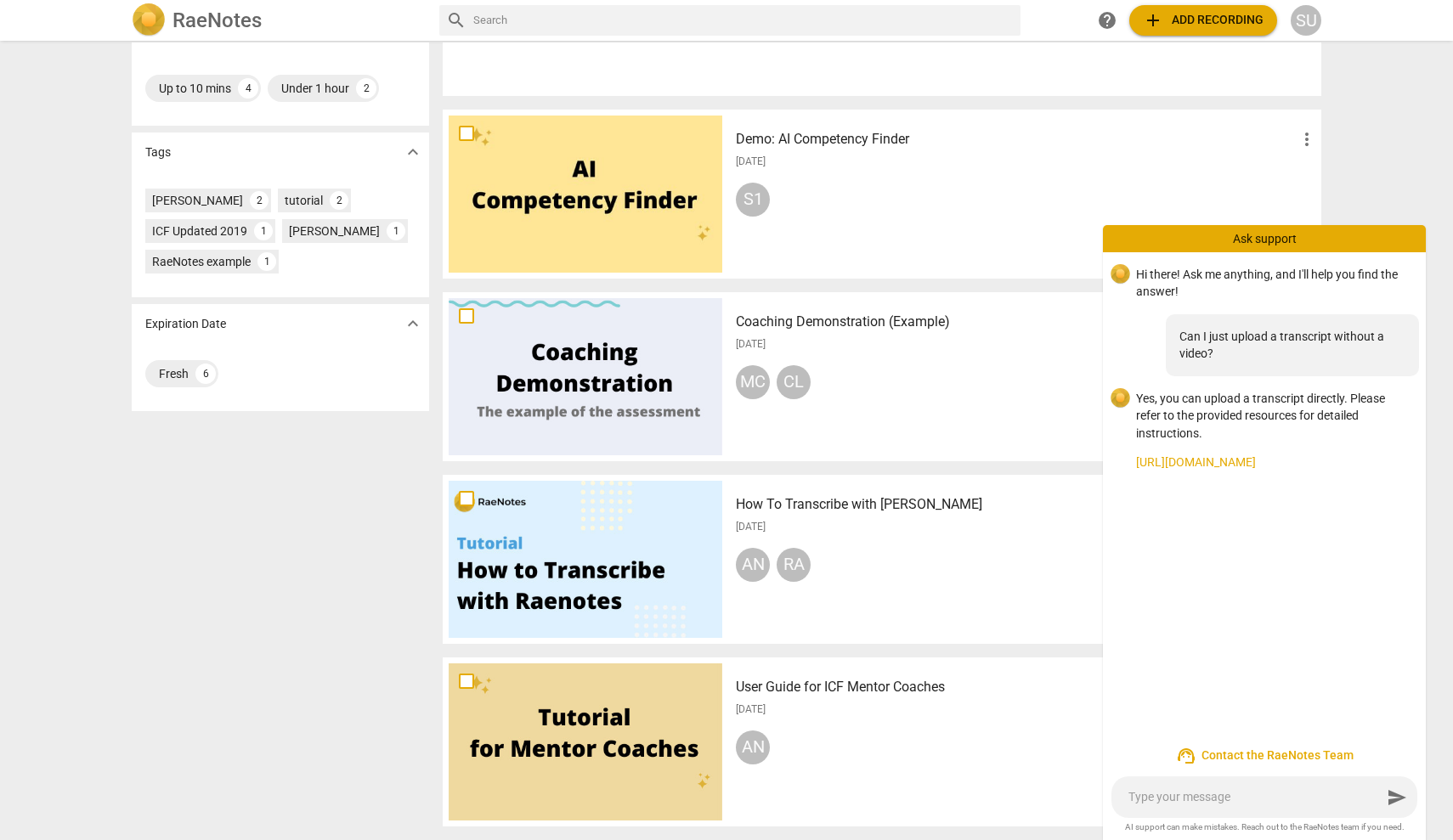
click at [1218, 461] on link "[URL][DOMAIN_NAME]" at bounding box center [1274, 462] width 277 height 18
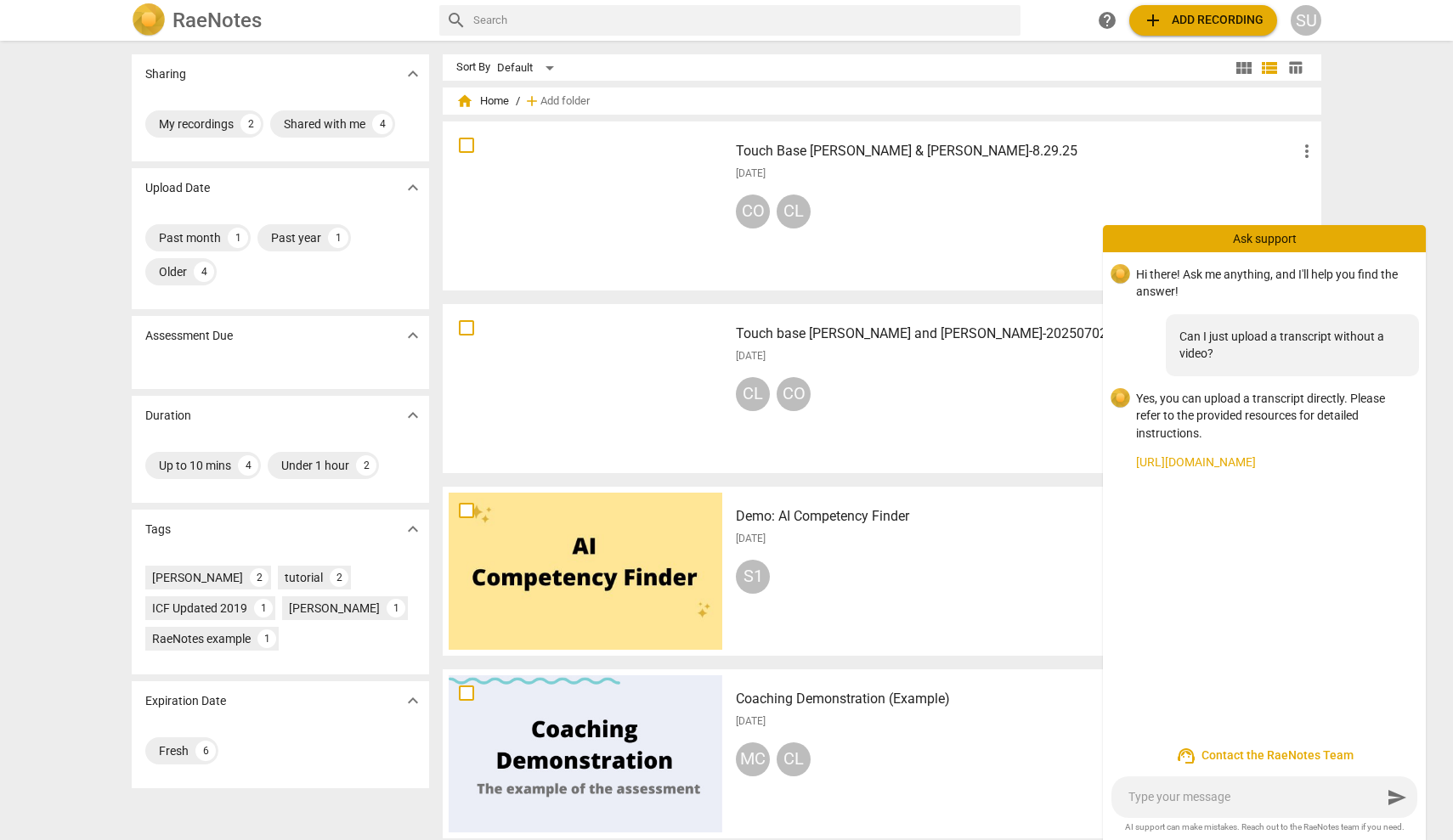
click at [1247, 22] on span "add Add recording" at bounding box center [1203, 20] width 121 height 20
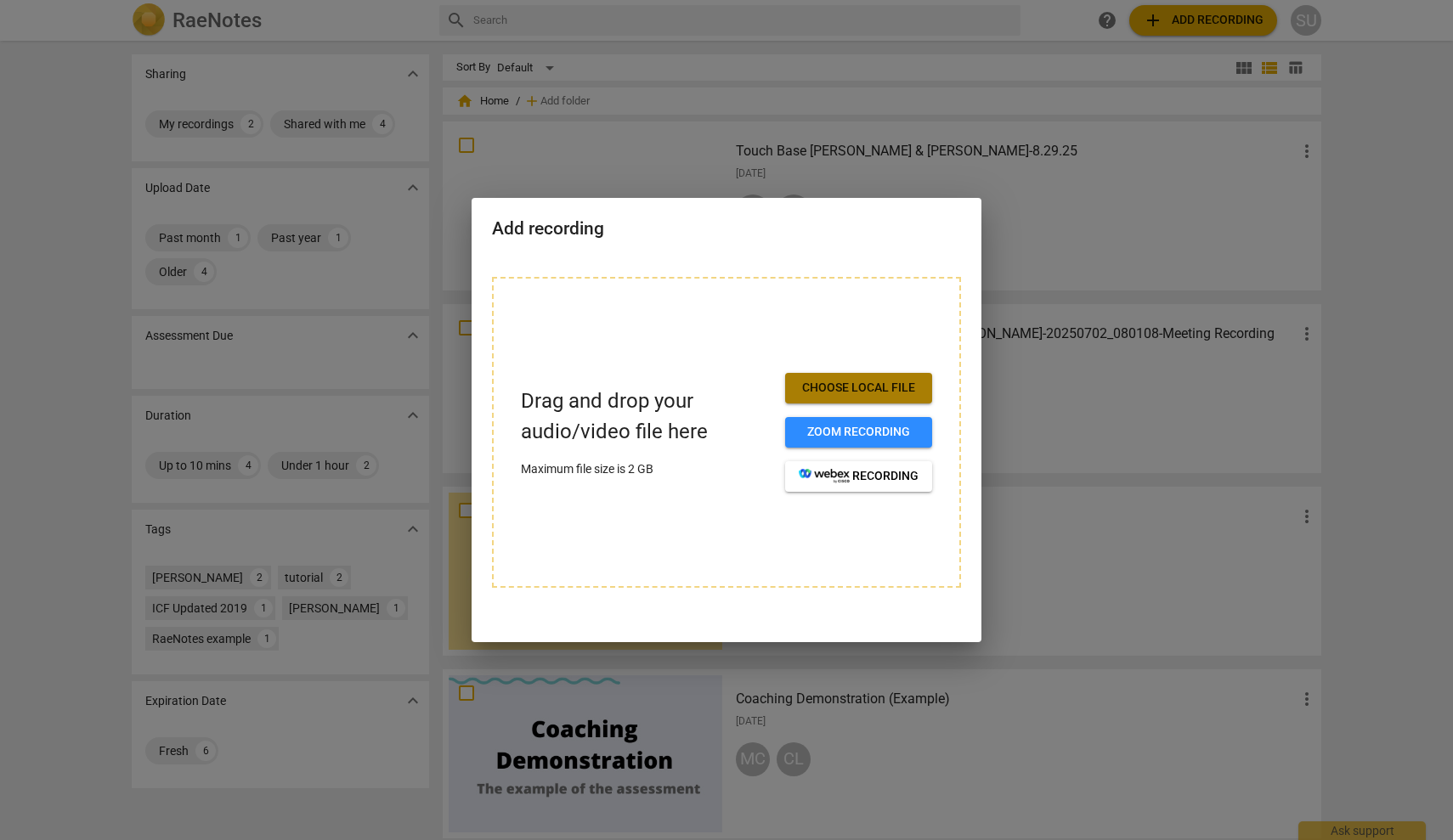
click at [816, 386] on span "Choose local file" at bounding box center [859, 388] width 120 height 17
click at [1111, 24] on div at bounding box center [726, 420] width 1453 height 840
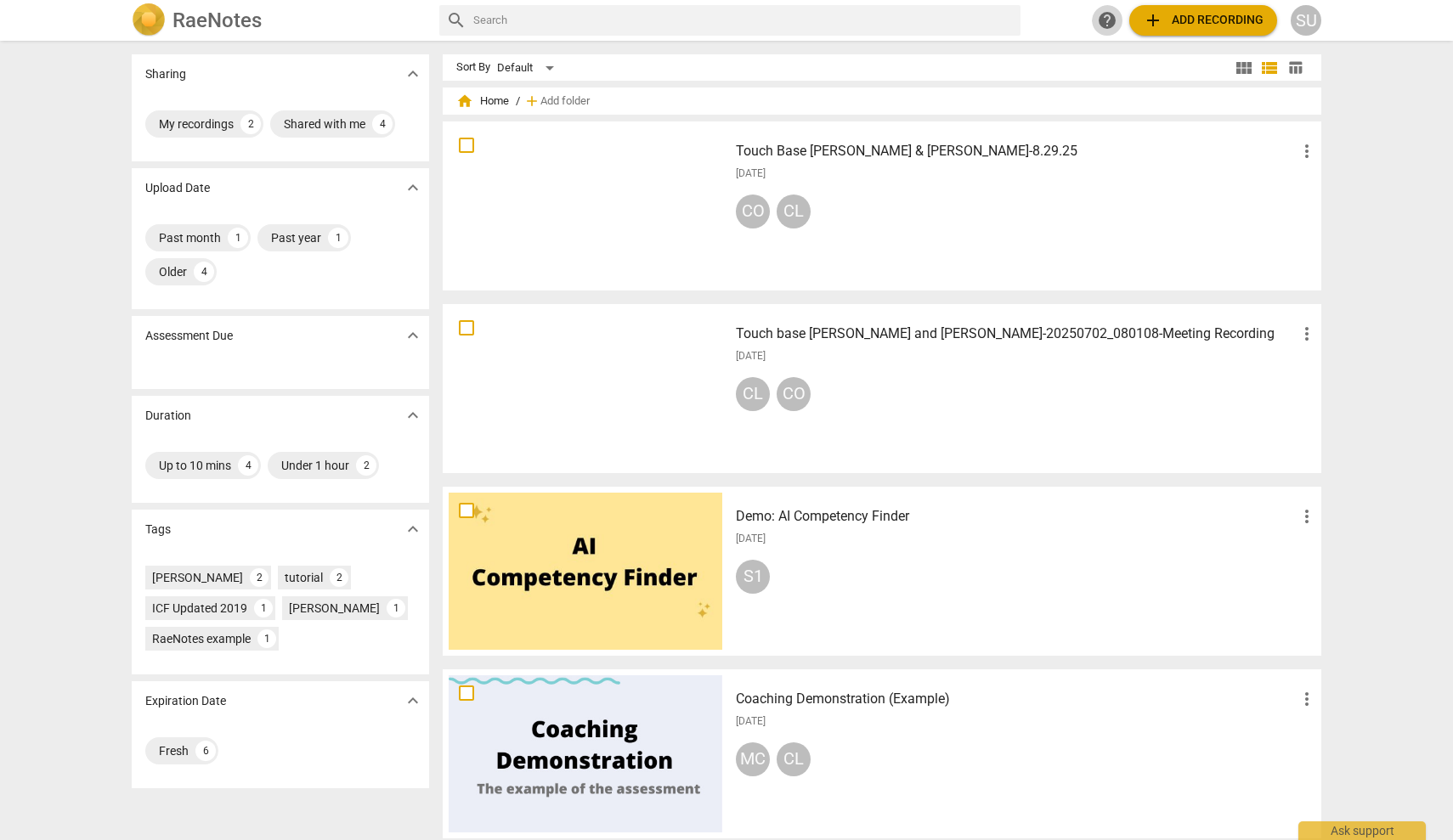
click at [1111, 24] on span "help" at bounding box center [1107, 20] width 20 height 20
click at [1295, 63] on span "table_chart" at bounding box center [1295, 67] width 16 height 16
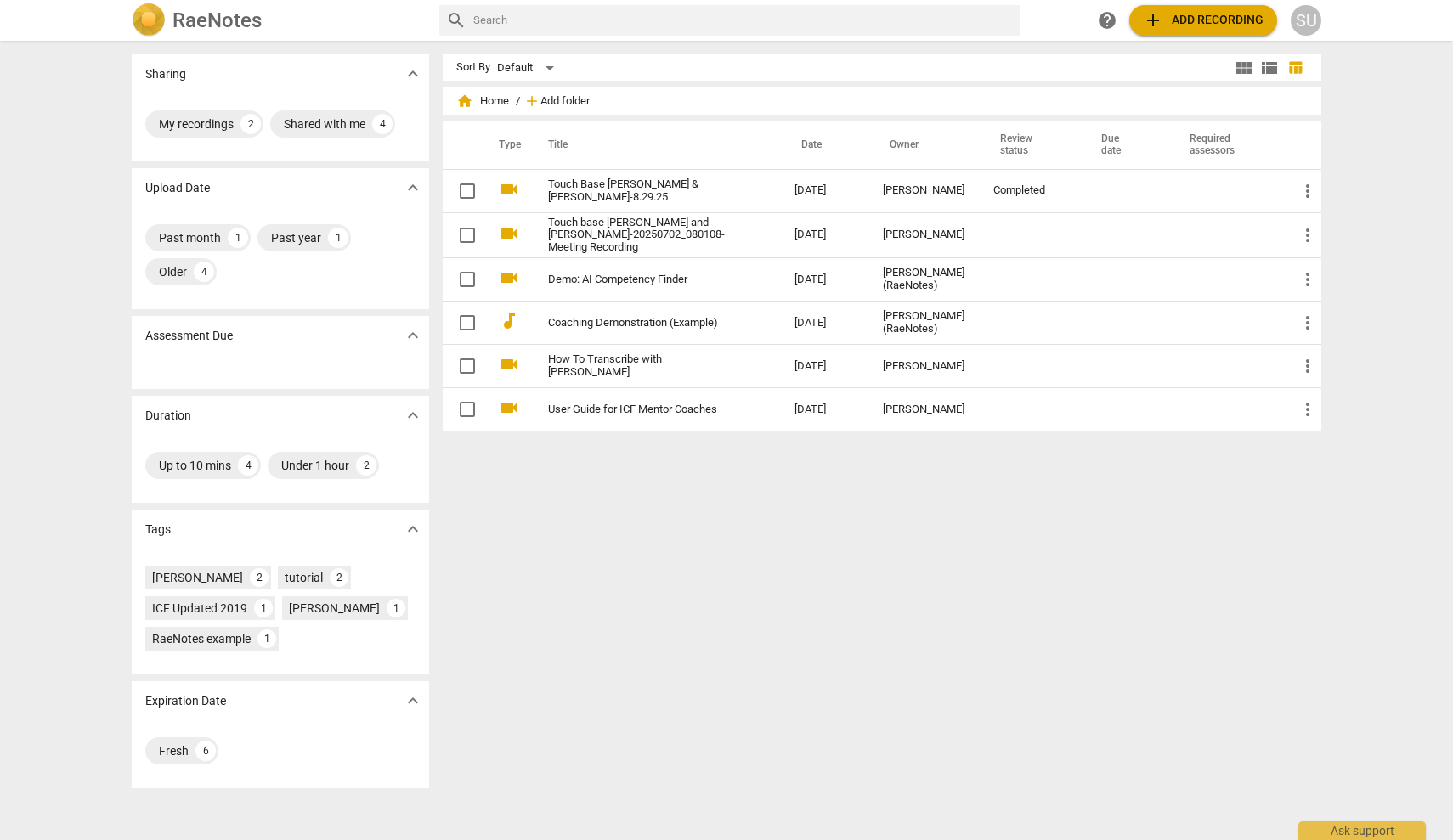
click at [575, 103] on span "Add folder" at bounding box center [564, 102] width 49 height 13
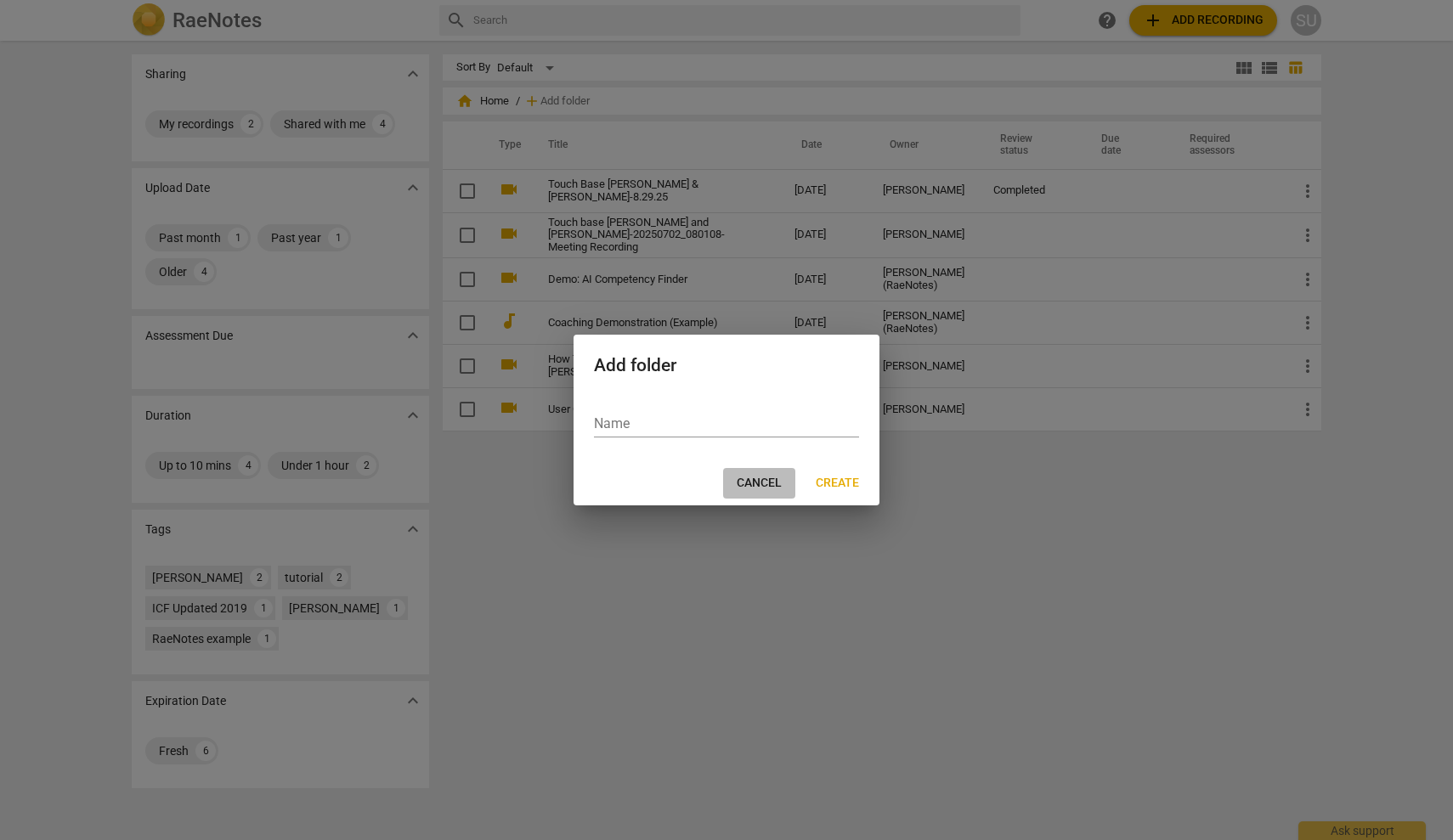
click at [753, 485] on span "Cancel" at bounding box center [759, 483] width 45 height 17
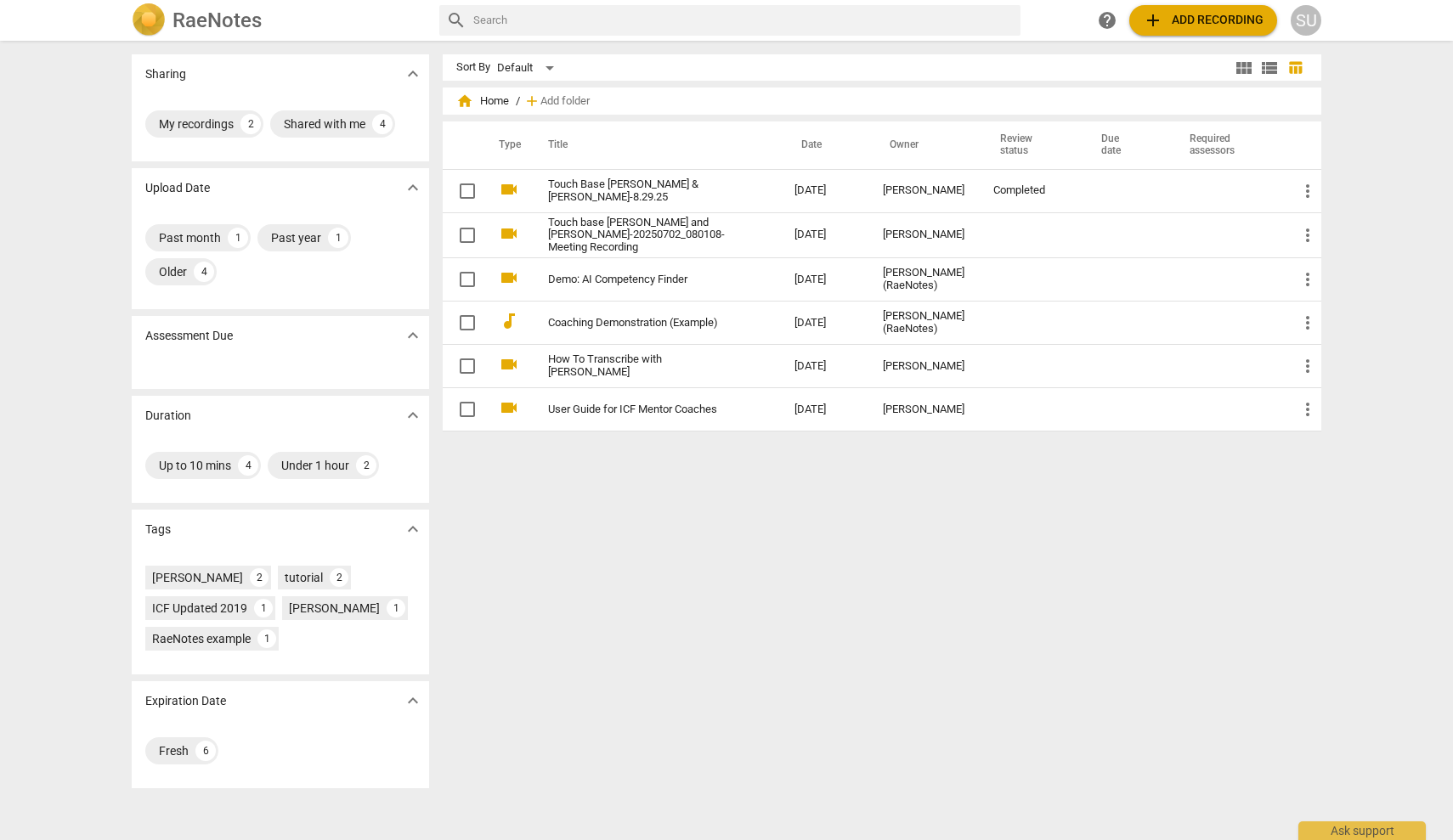
click at [1197, 10] on span "add Add recording" at bounding box center [1203, 20] width 121 height 20
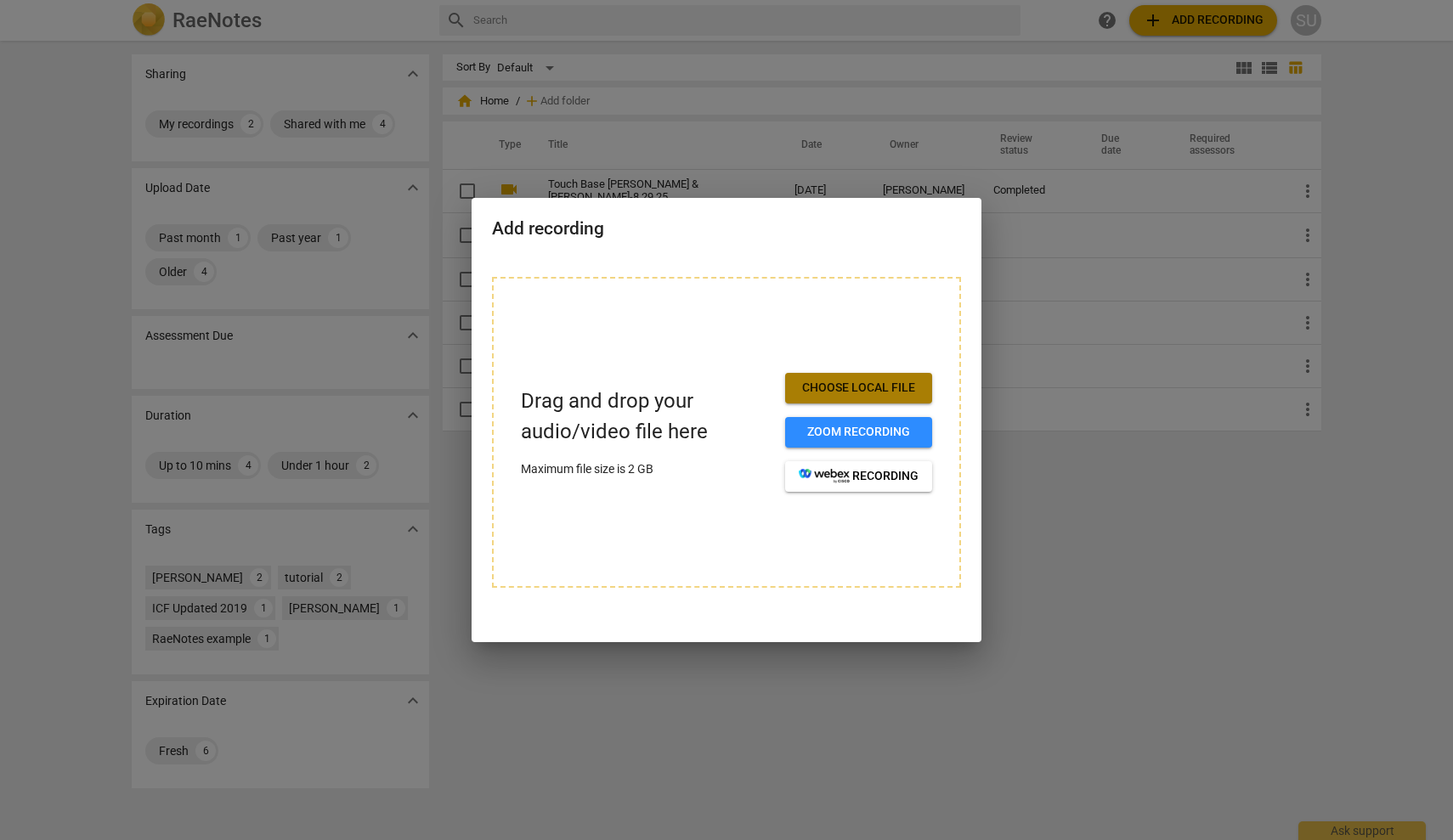
click at [871, 390] on span "Choose local file" at bounding box center [859, 388] width 120 height 17
click at [1044, 584] on div at bounding box center [726, 420] width 1453 height 840
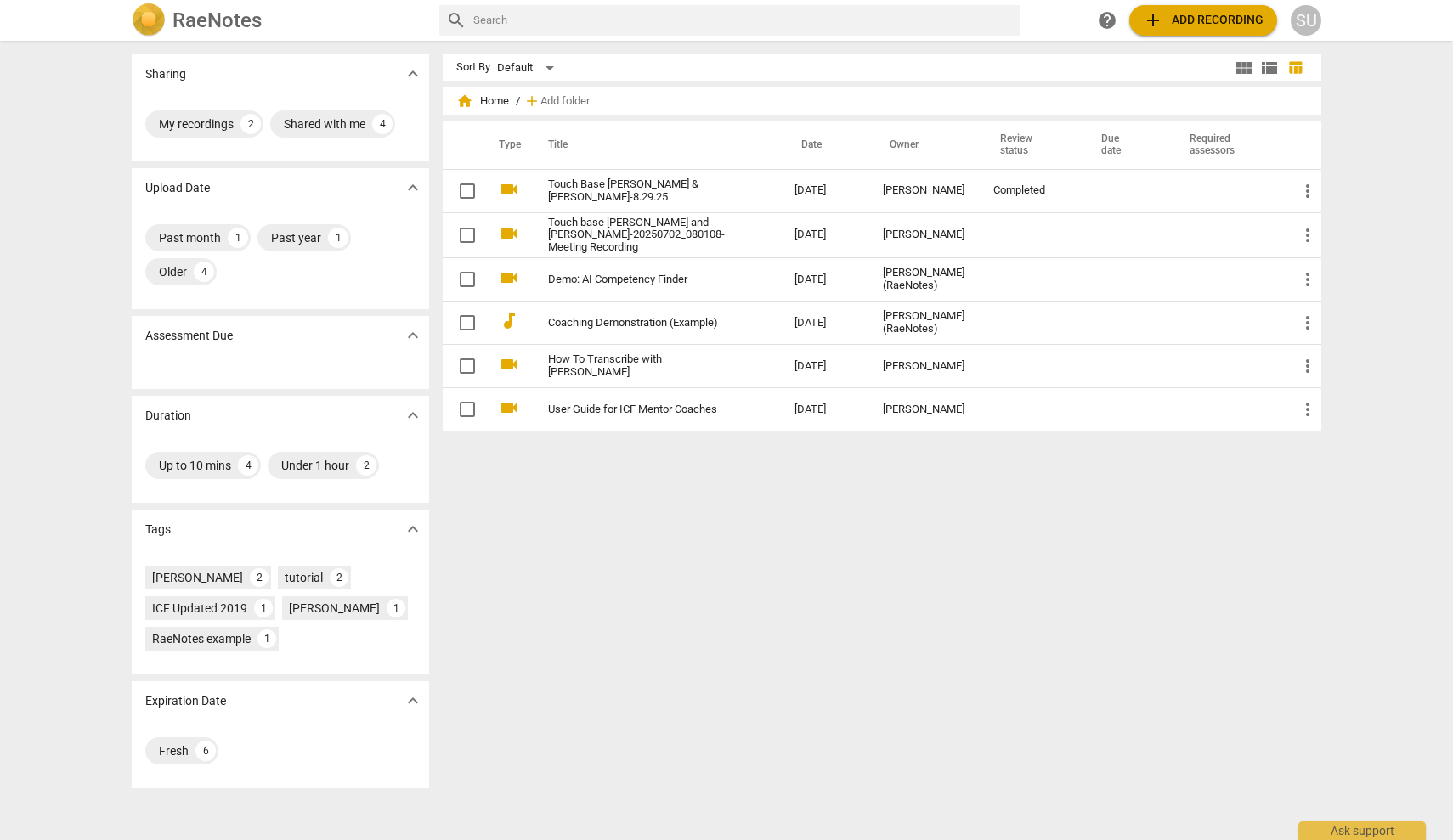
click at [1311, 17] on div "SU" at bounding box center [1306, 20] width 31 height 31
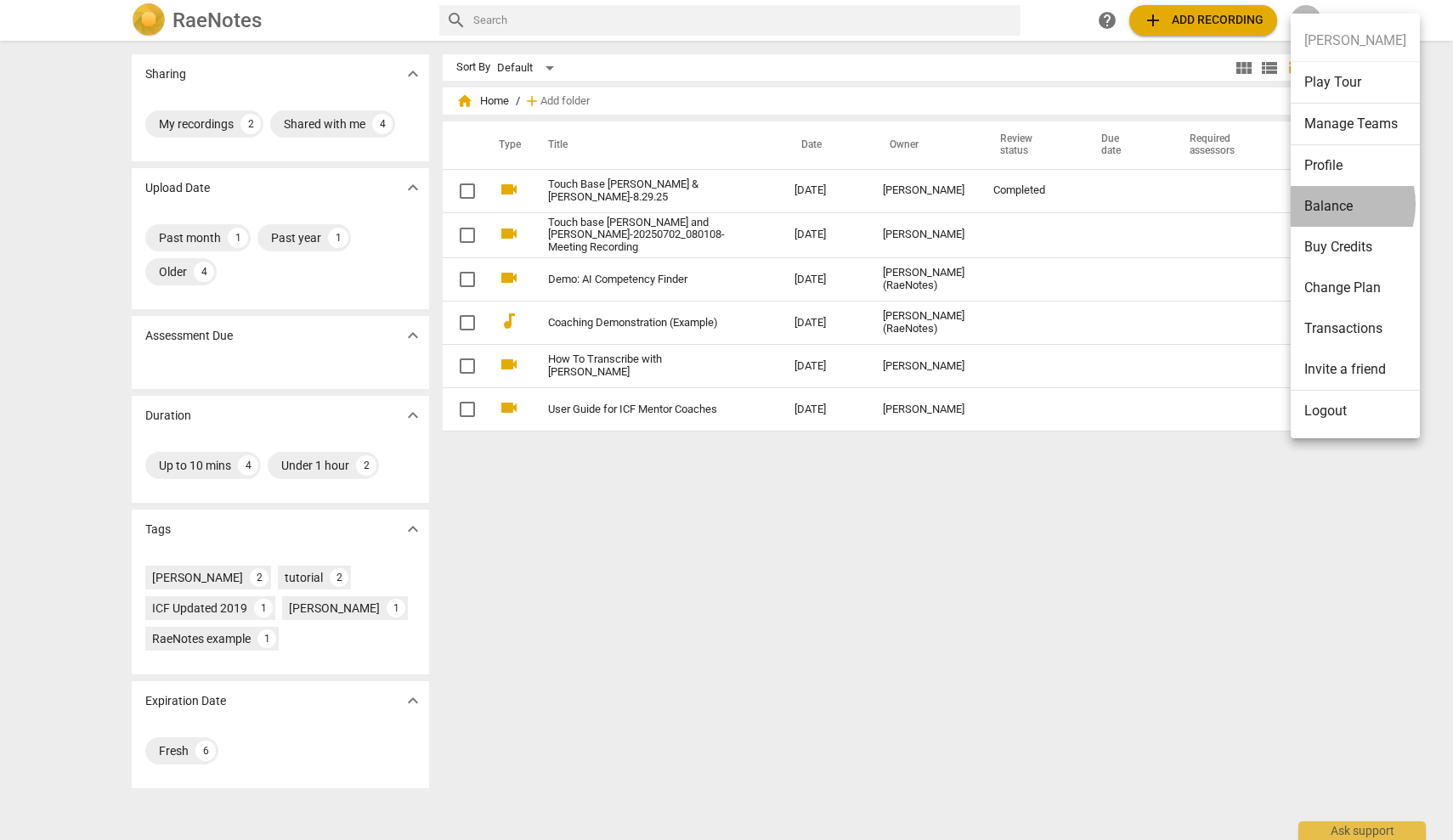
click at [1325, 204] on li "Balance" at bounding box center [1355, 207] width 129 height 41
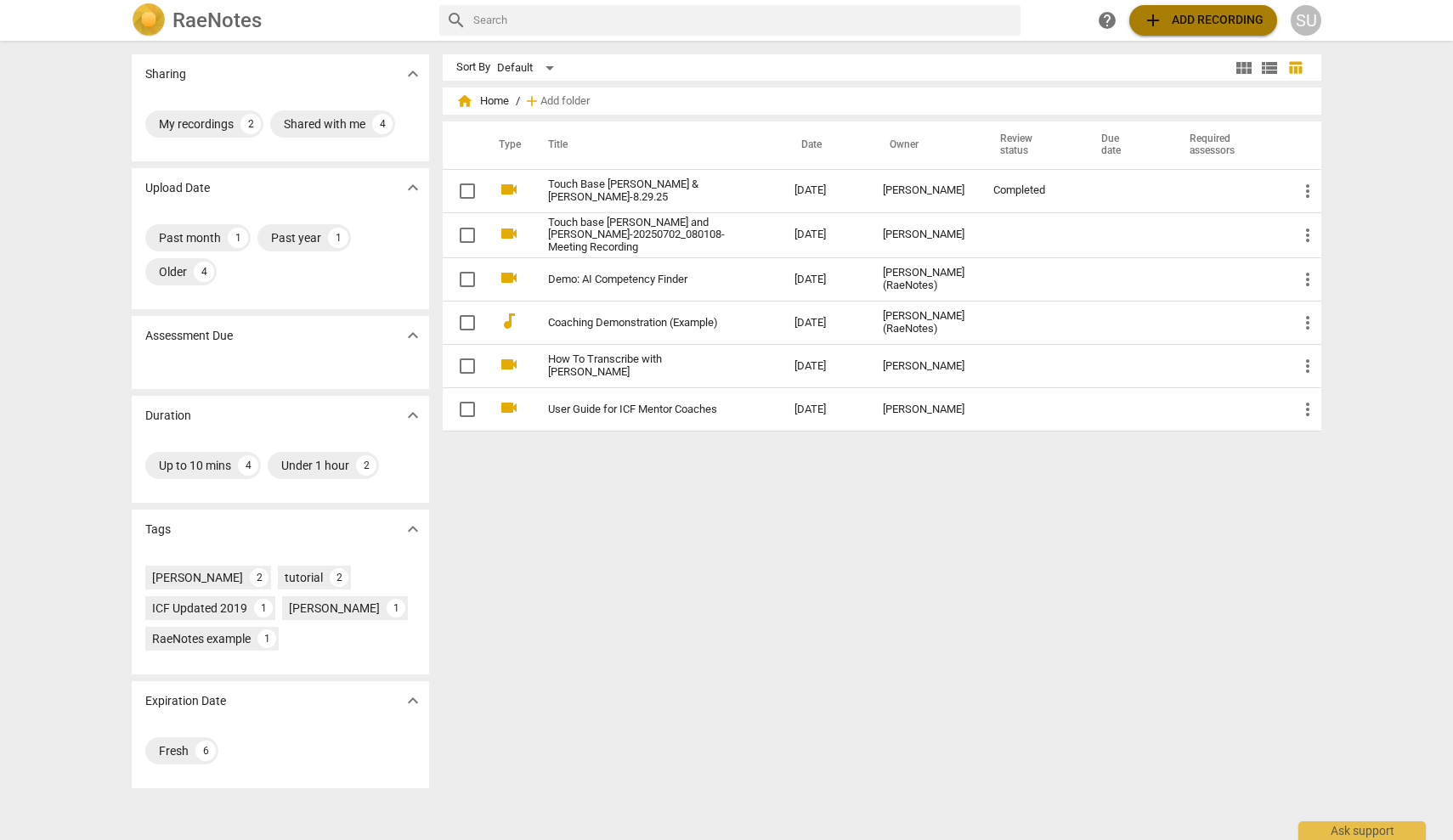
click at [1178, 20] on span "add Add recording" at bounding box center [1203, 20] width 121 height 20
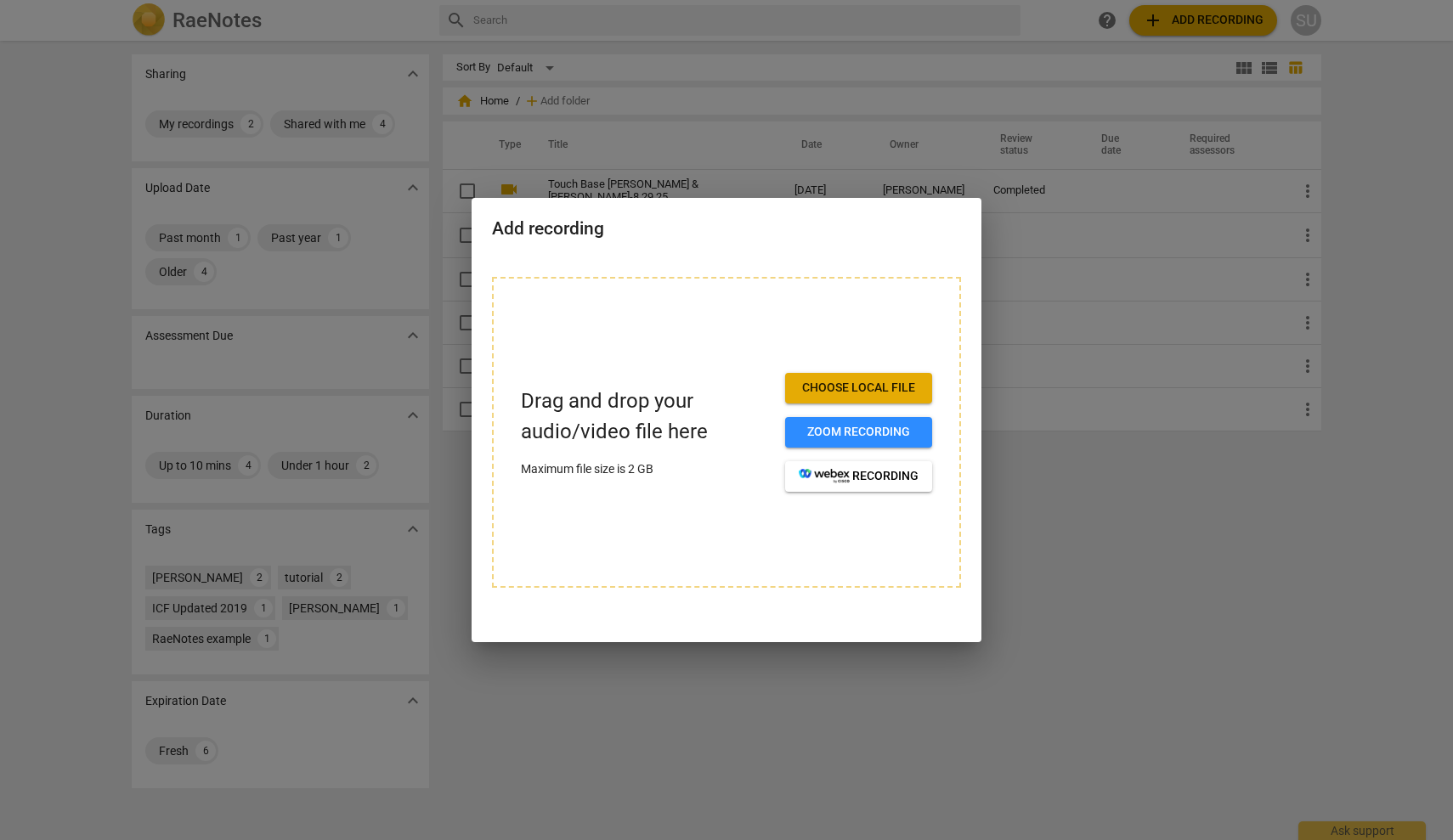
click at [1169, 17] on div at bounding box center [726, 420] width 1453 height 840
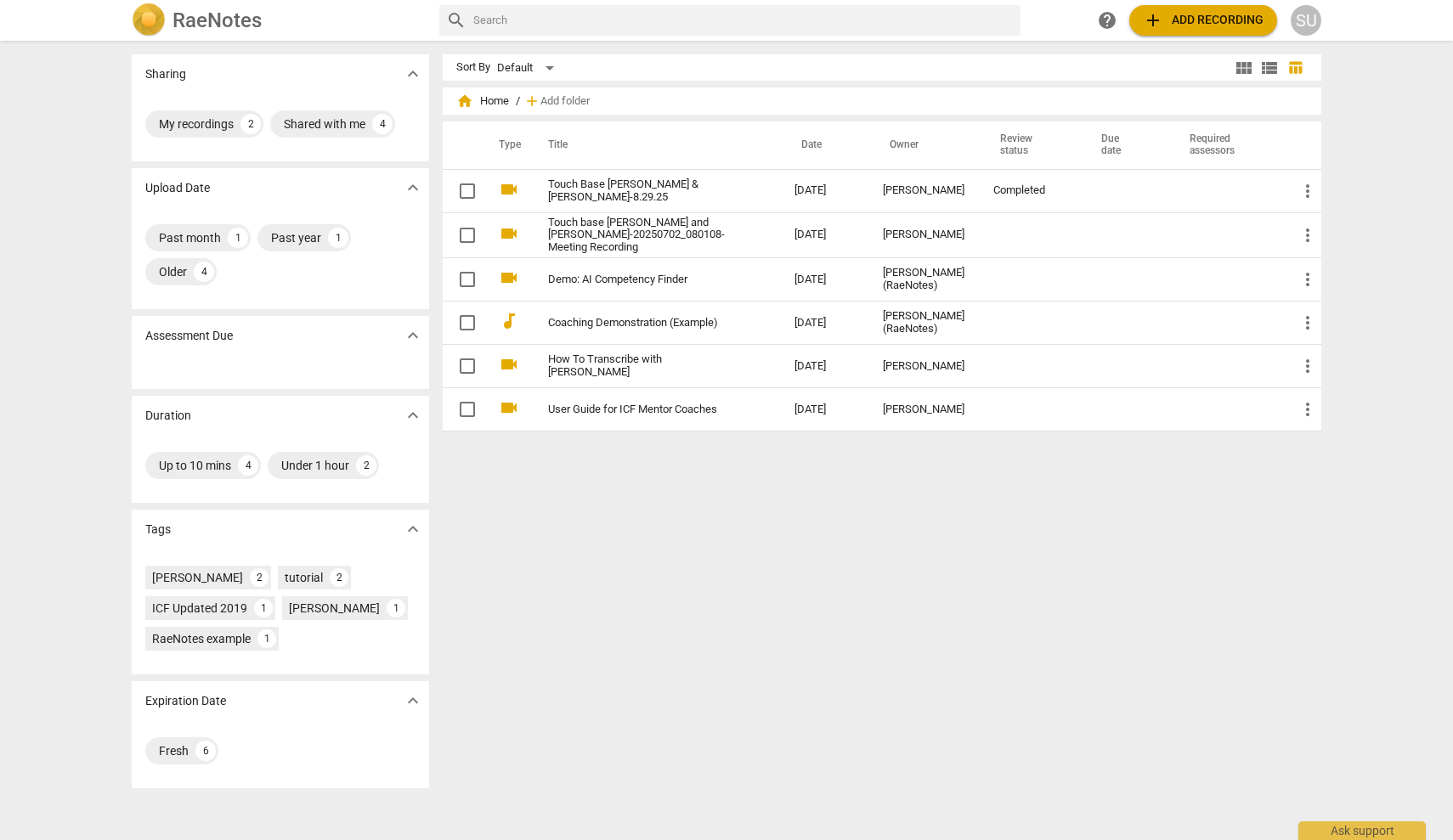
click at [1114, 19] on span "help" at bounding box center [1107, 20] width 20 height 20
click at [673, 13] on input "text" at bounding box center [743, 20] width 540 height 27
click at [1103, 19] on span "help" at bounding box center [1107, 20] width 20 height 20
click at [1313, 28] on div "SU" at bounding box center [1306, 20] width 31 height 31
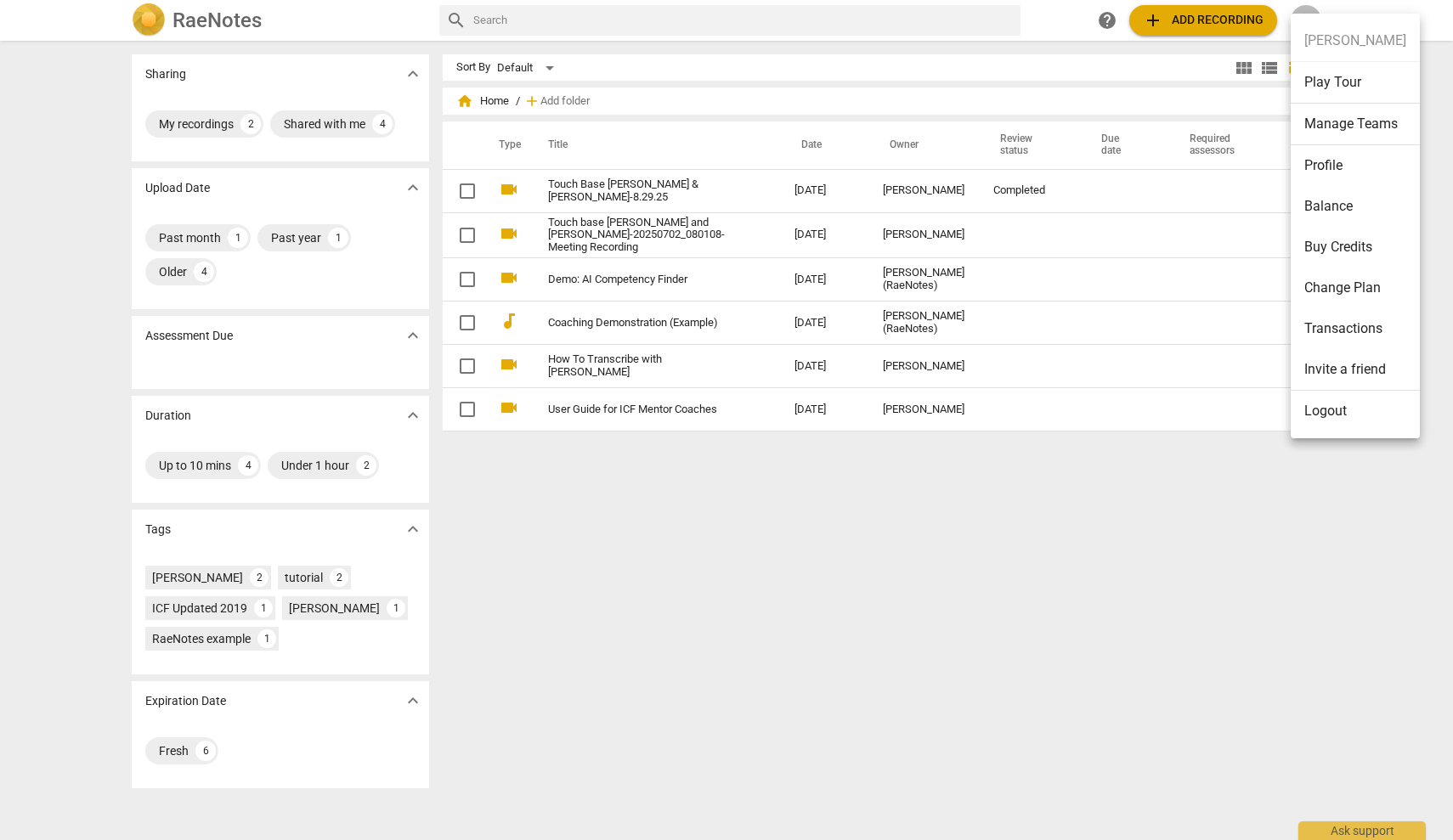
click at [1112, 19] on div at bounding box center [726, 420] width 1453 height 840
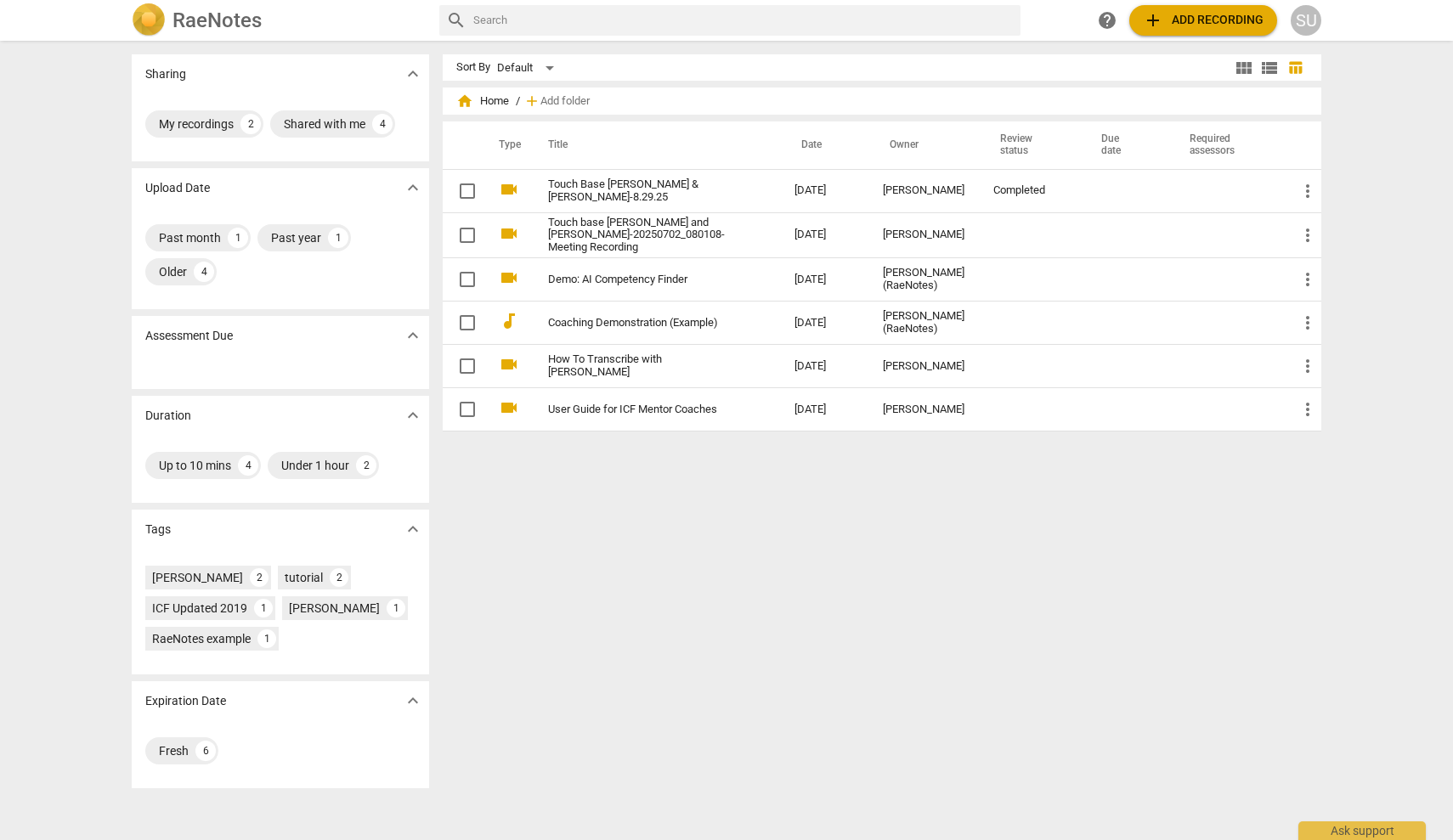
click at [1109, 20] on span "help" at bounding box center [1107, 20] width 20 height 20
